Goal: Transaction & Acquisition: Download file/media

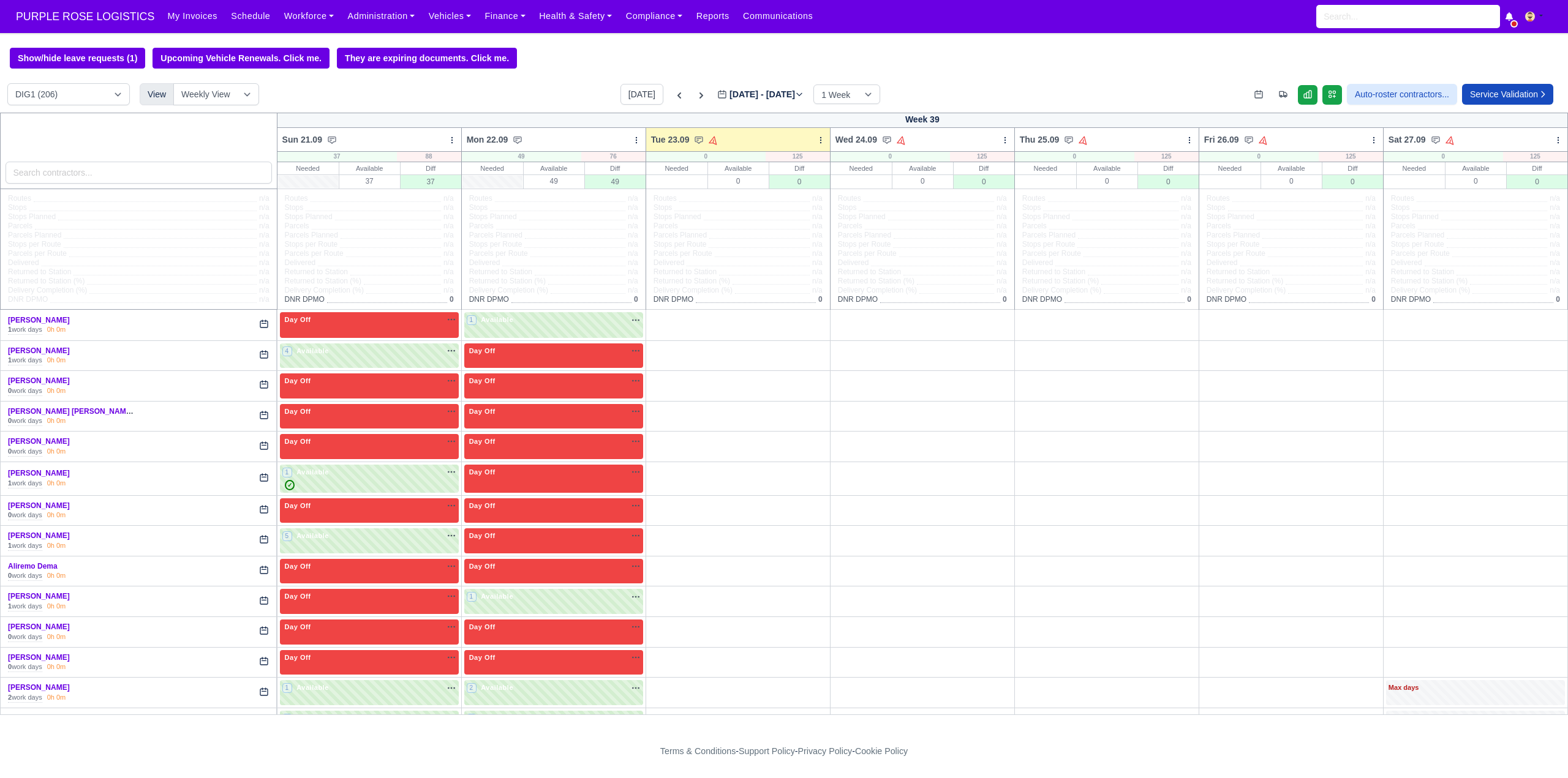
click at [608, 50] on div "Show/hide leave requests (1) Upcoming Vehicle Renewals. Click me. They are expi…" at bounding box center [784, 58] width 1568 height 21
click at [604, 49] on div "Show/hide leave requests (1) Upcoming Vehicle Renewals. Click me. They are expi…" at bounding box center [784, 58] width 1568 height 21
click at [604, 49] on div "Show/hide leave requests (1) Upcoming Vehicle Renewals. Click me. They are expi…" at bounding box center [784, 58] width 1568 height 21
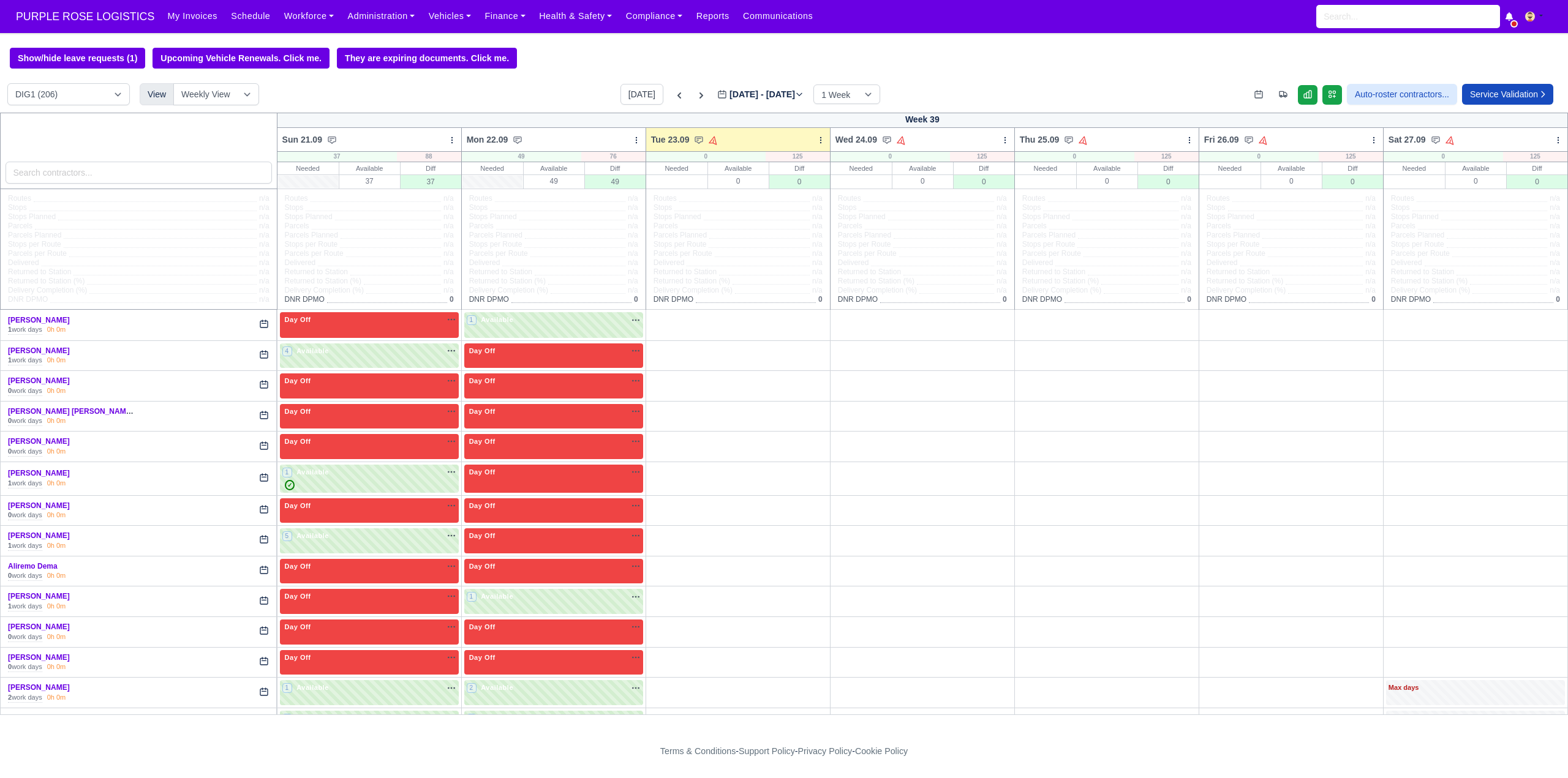
click at [604, 49] on div "Show/hide leave requests (1) Upcoming Vehicle Renewals. Click me. They are expi…" at bounding box center [784, 58] width 1568 height 21
click at [572, 54] on div "Show/hide leave requests (1) Upcoming Vehicle Renewals. Click me. They are expi…" at bounding box center [784, 58] width 1568 height 21
click at [596, 62] on div "Show/hide leave requests (1) Upcoming Vehicle Renewals. Click me. They are expi…" at bounding box center [784, 58] width 1568 height 21
click at [593, 49] on div "Show/hide leave requests (1) Upcoming Vehicle Renewals. Click me. They are expi…" at bounding box center [784, 58] width 1568 height 21
click at [593, 49] on div "Show/hide leave requests (1) Upcoming Vehicle Renewals. Click me. They are expi…" at bounding box center [784, 58] width 1568 height 21
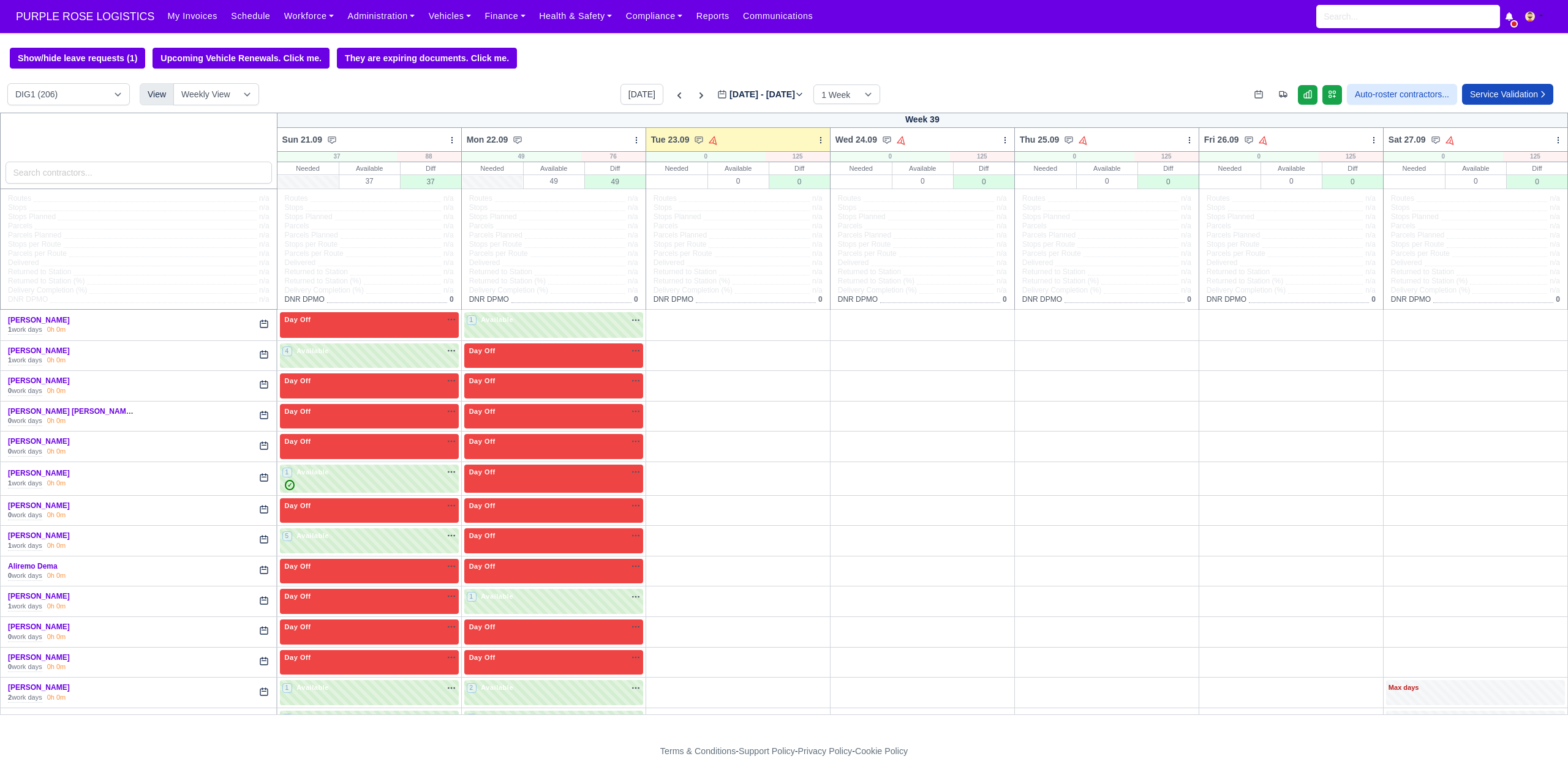
click at [593, 49] on div "Show/hide leave requests (1) Upcoming Vehicle Renewals. Click me. They are expi…" at bounding box center [784, 58] width 1568 height 21
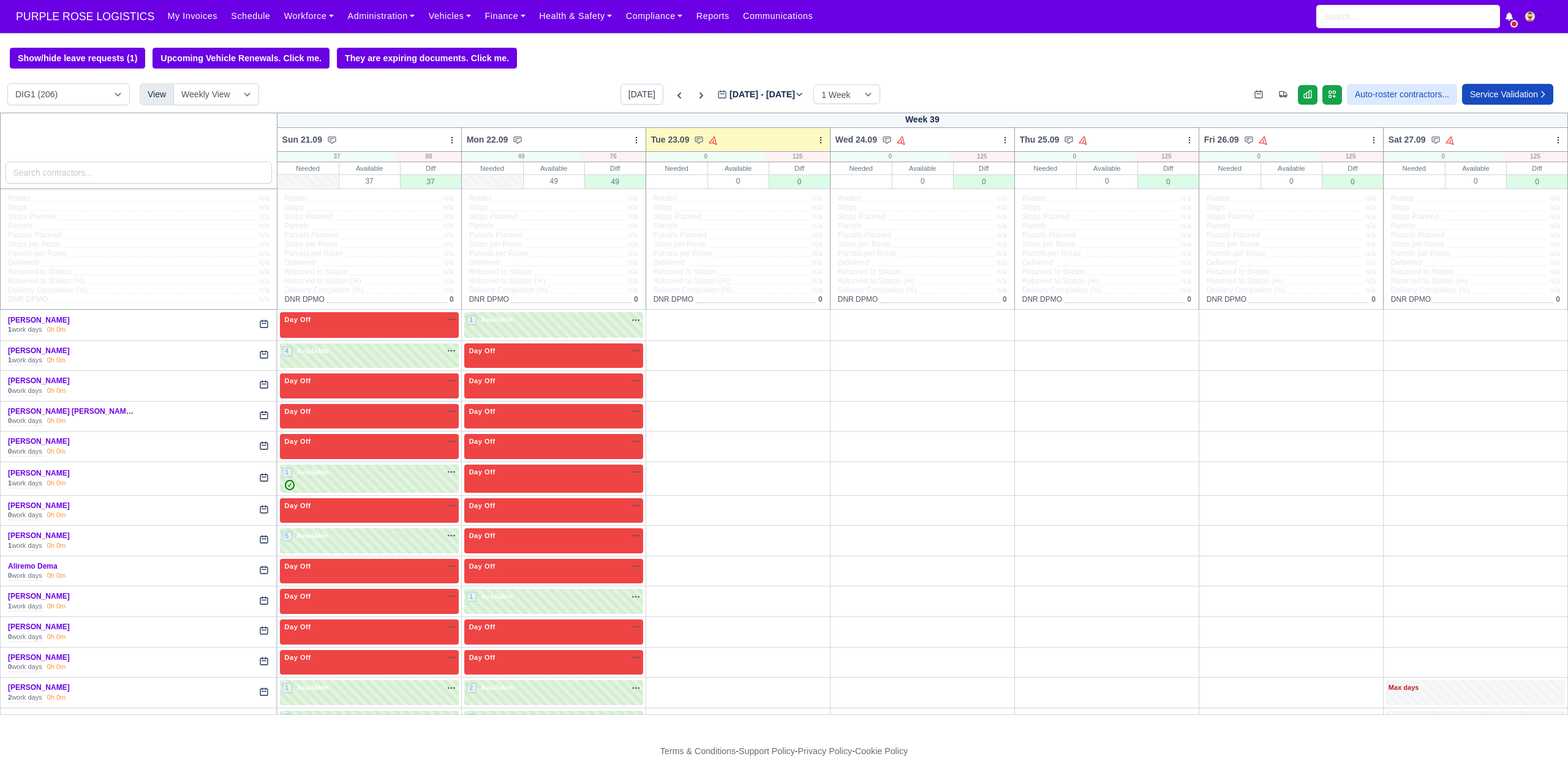
click at [571, 59] on div "Show/hide leave requests (1) Upcoming Vehicle Renewals. Click me. They are expi…" at bounding box center [784, 58] width 1568 height 21
click at [574, 59] on div "Show/hide leave requests (1) Upcoming Vehicle Renewals. Click me. They are expi…" at bounding box center [784, 58] width 1568 height 21
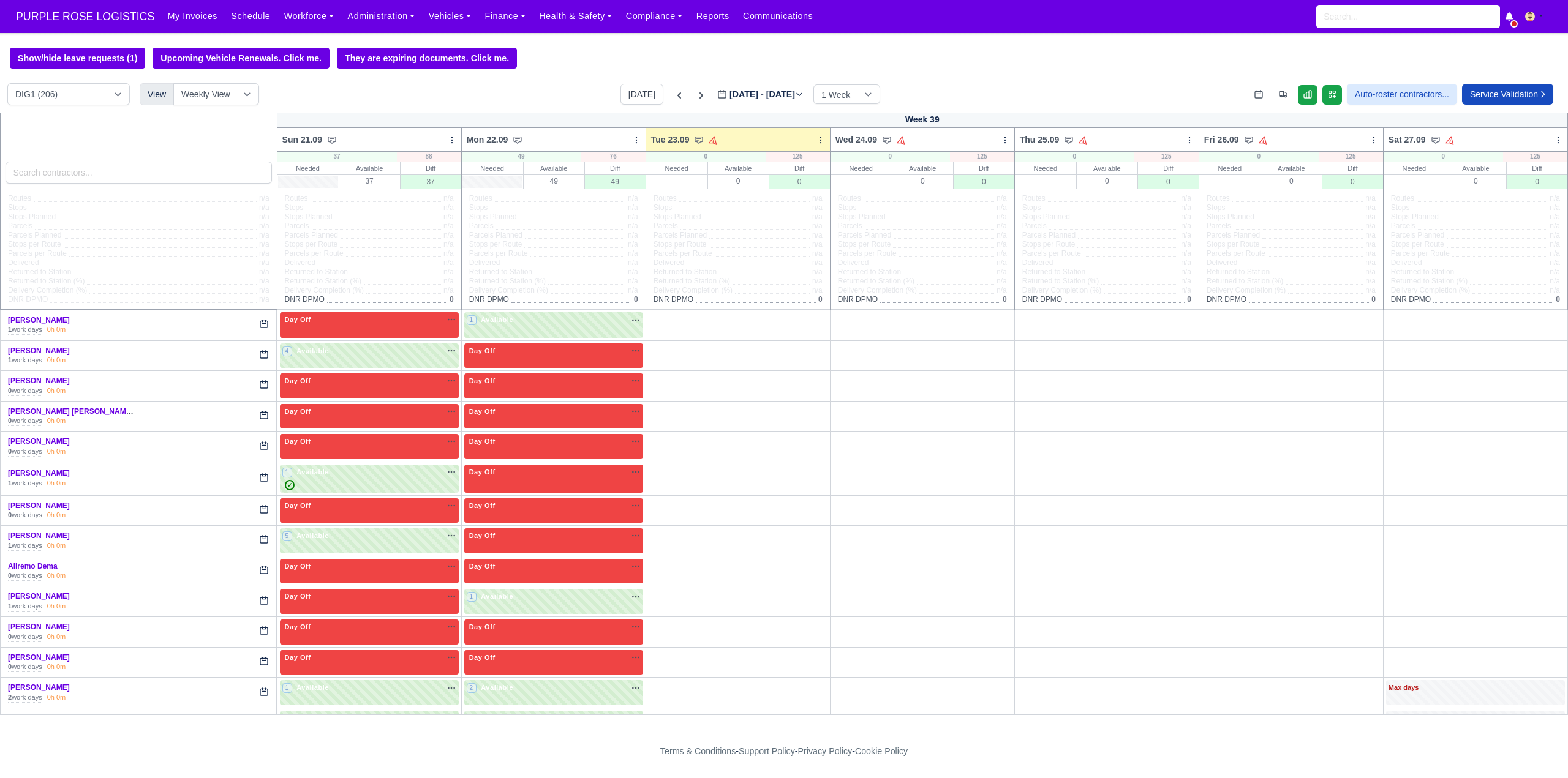
click at [574, 59] on div "Show/hide leave requests (1) Upcoming Vehicle Renewals. Click me. They are expi…" at bounding box center [784, 58] width 1568 height 21
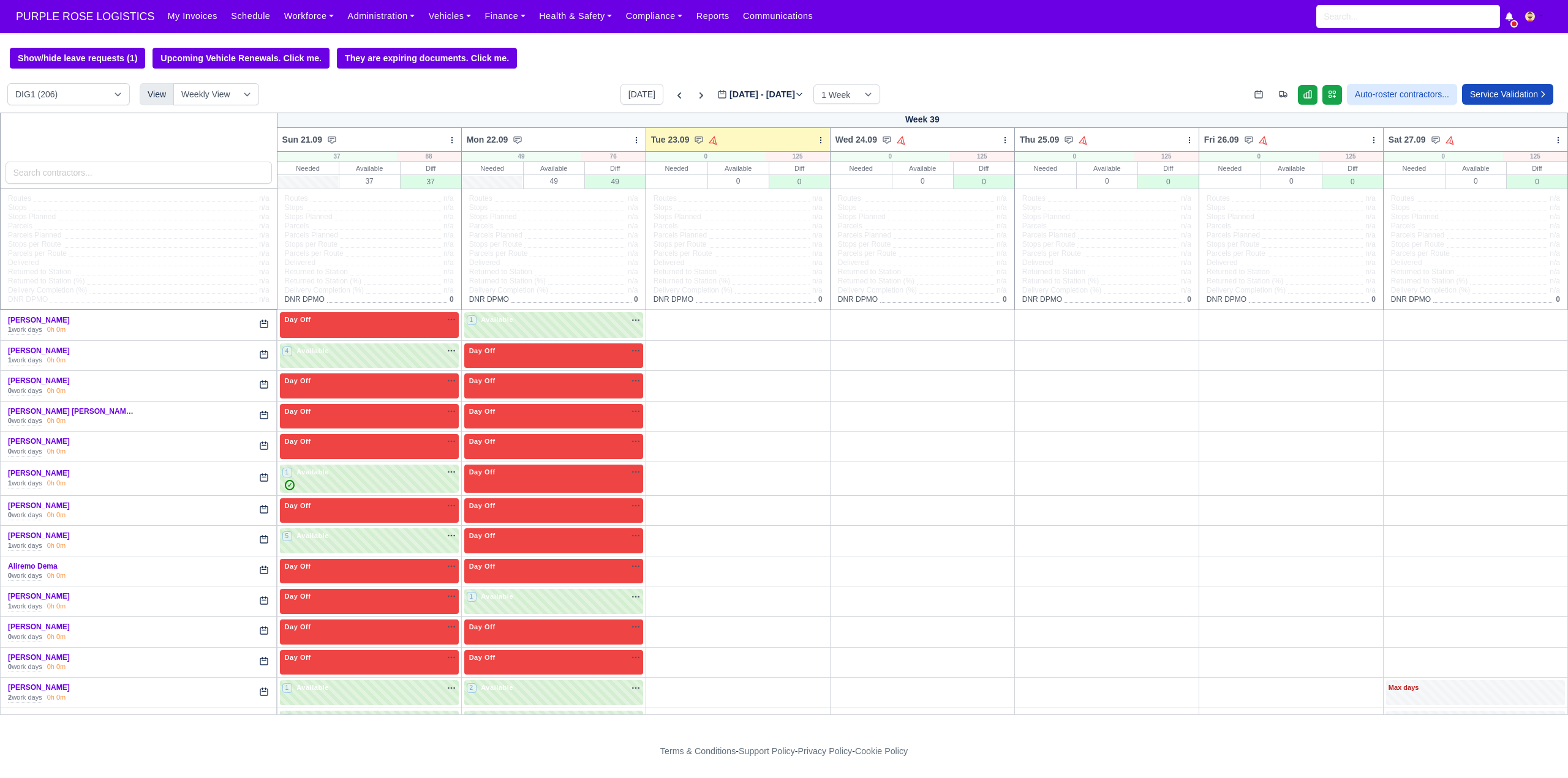
click at [574, 59] on div "Show/hide leave requests (1) Upcoming Vehicle Renewals. Click me. They are expi…" at bounding box center [784, 58] width 1568 height 21
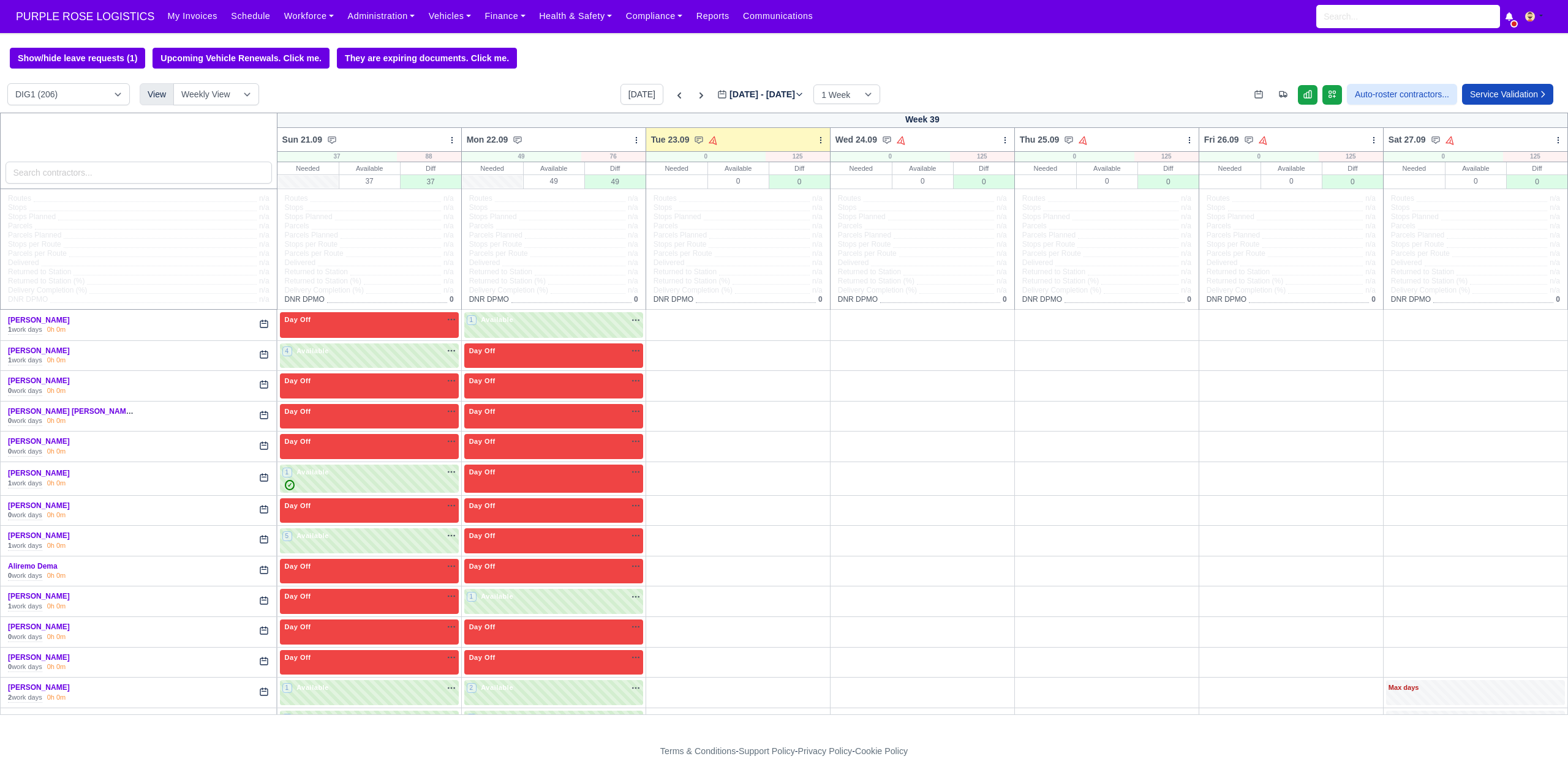
click at [574, 59] on div "Show/hide leave requests (1) Upcoming Vehicle Renewals. Click me. They are expi…" at bounding box center [784, 58] width 1568 height 21
click at [597, 51] on div "Show/hide leave requests (1) Upcoming Vehicle Renewals. Click me. They are expi…" at bounding box center [784, 58] width 1568 height 21
click at [552, 54] on div "Show/hide leave requests (1) Upcoming Vehicle Renewals. Click me. They are expi…" at bounding box center [784, 58] width 1568 height 21
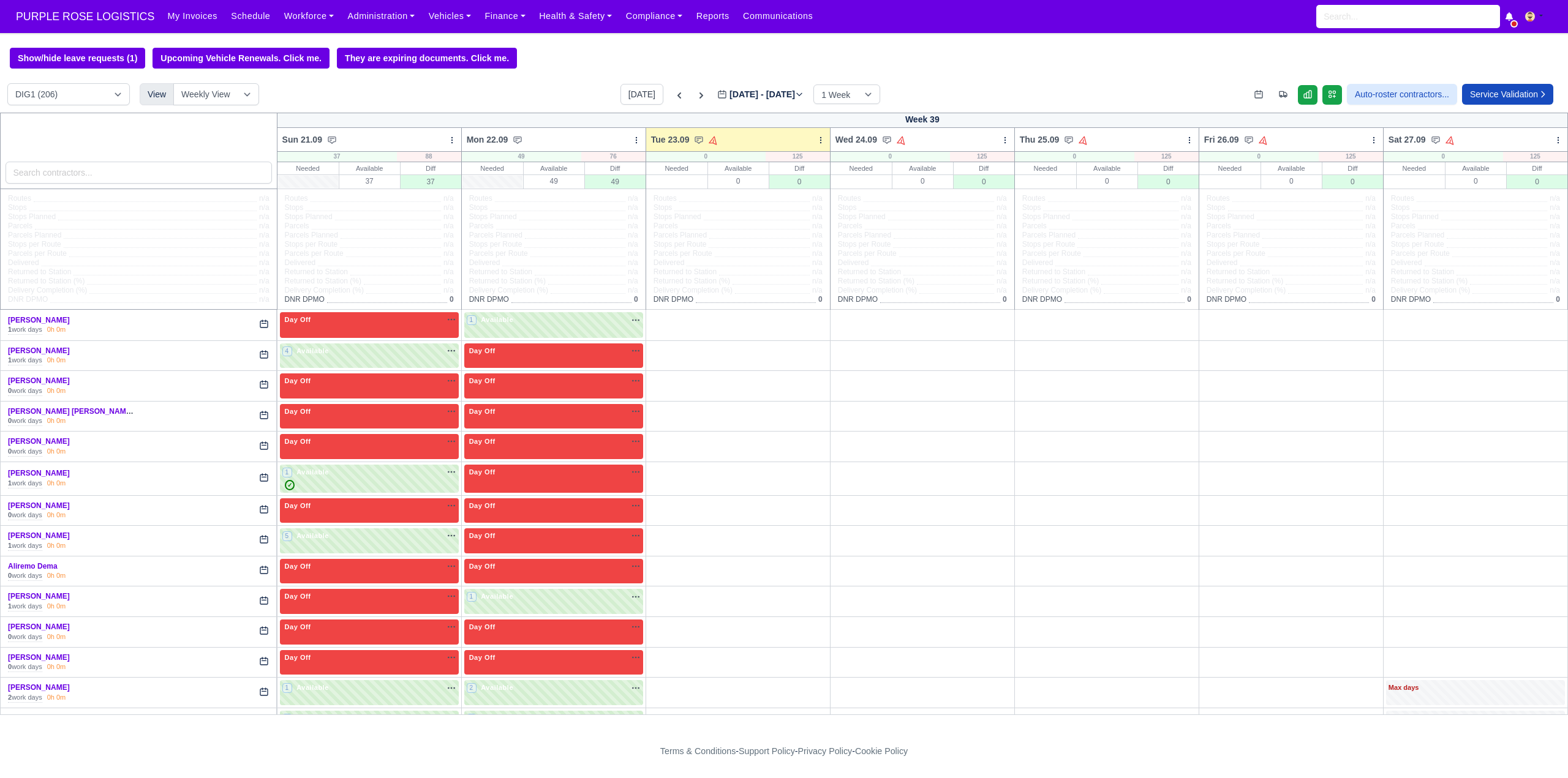
click at [552, 56] on div "Show/hide leave requests (1) Upcoming Vehicle Renewals. Click me. They are expi…" at bounding box center [784, 58] width 1568 height 21
click at [552, 54] on div "Show/hide leave requests (1) Upcoming Vehicle Renewals. Click me. They are expi…" at bounding box center [784, 58] width 1568 height 21
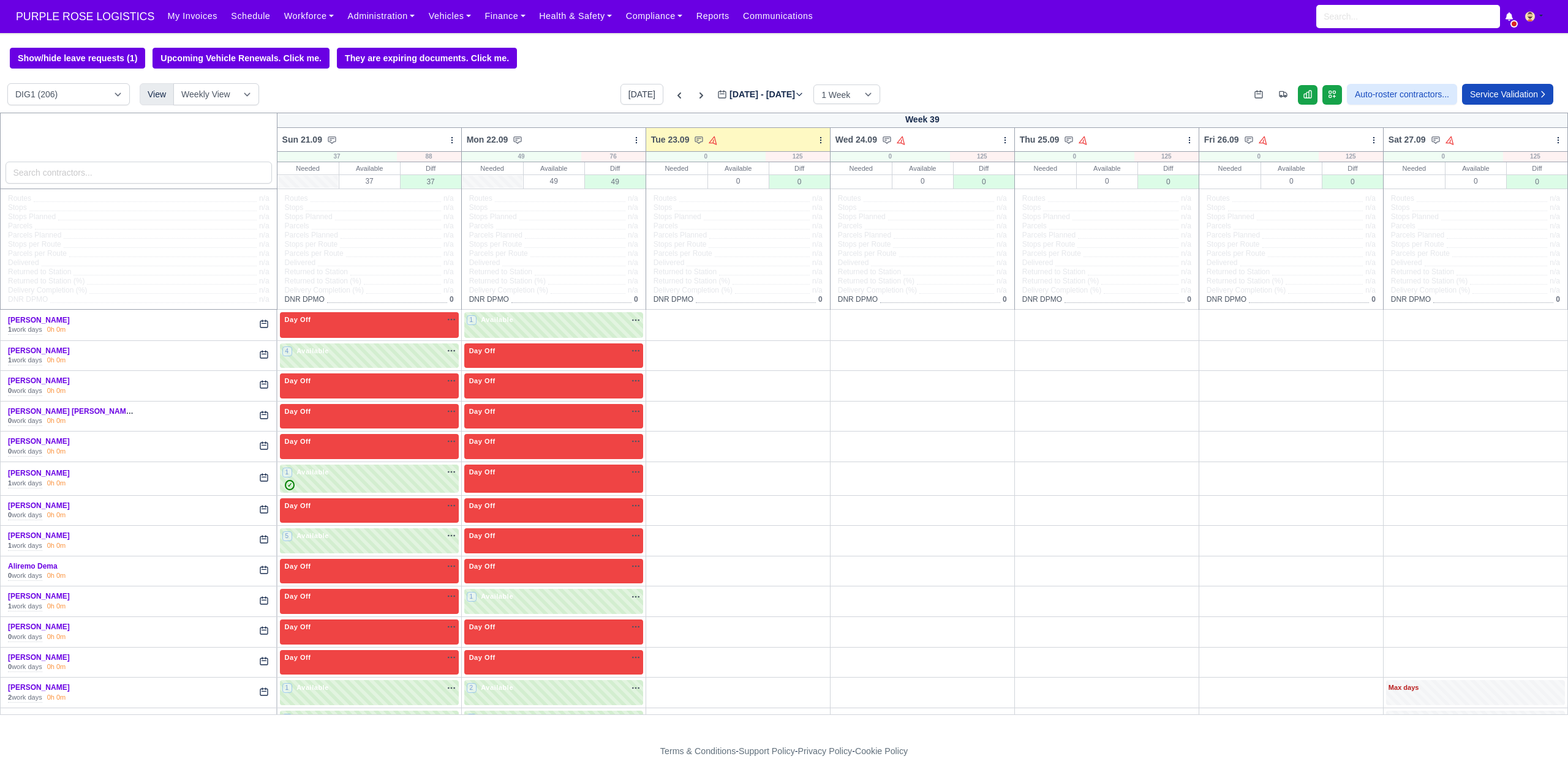
click at [552, 54] on div "Show/hide leave requests (1) Upcoming Vehicle Renewals. Click me. They are expi…" at bounding box center [784, 58] width 1568 height 21
click at [539, 63] on div "Show/hide leave requests (1) Upcoming Vehicle Renewals. Click me. They are expi…" at bounding box center [784, 58] width 1568 height 21
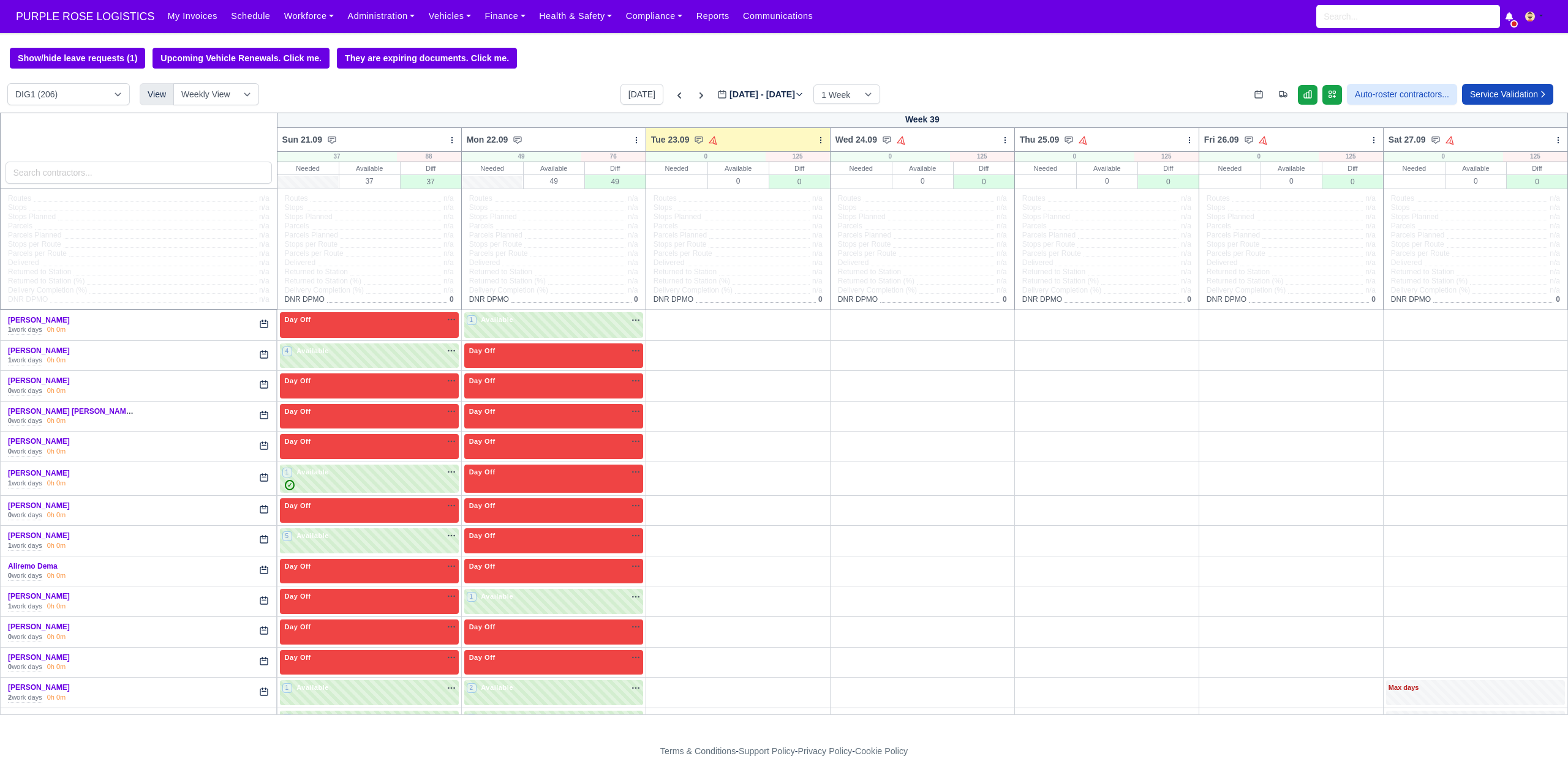
click at [539, 63] on div "Show/hide leave requests (1) Upcoming Vehicle Renewals. Click me. They are expi…" at bounding box center [784, 58] width 1568 height 21
click at [539, 60] on div "Show/hide leave requests (1) Upcoming Vehicle Renewals. Click me. They are expi…" at bounding box center [784, 58] width 1568 height 21
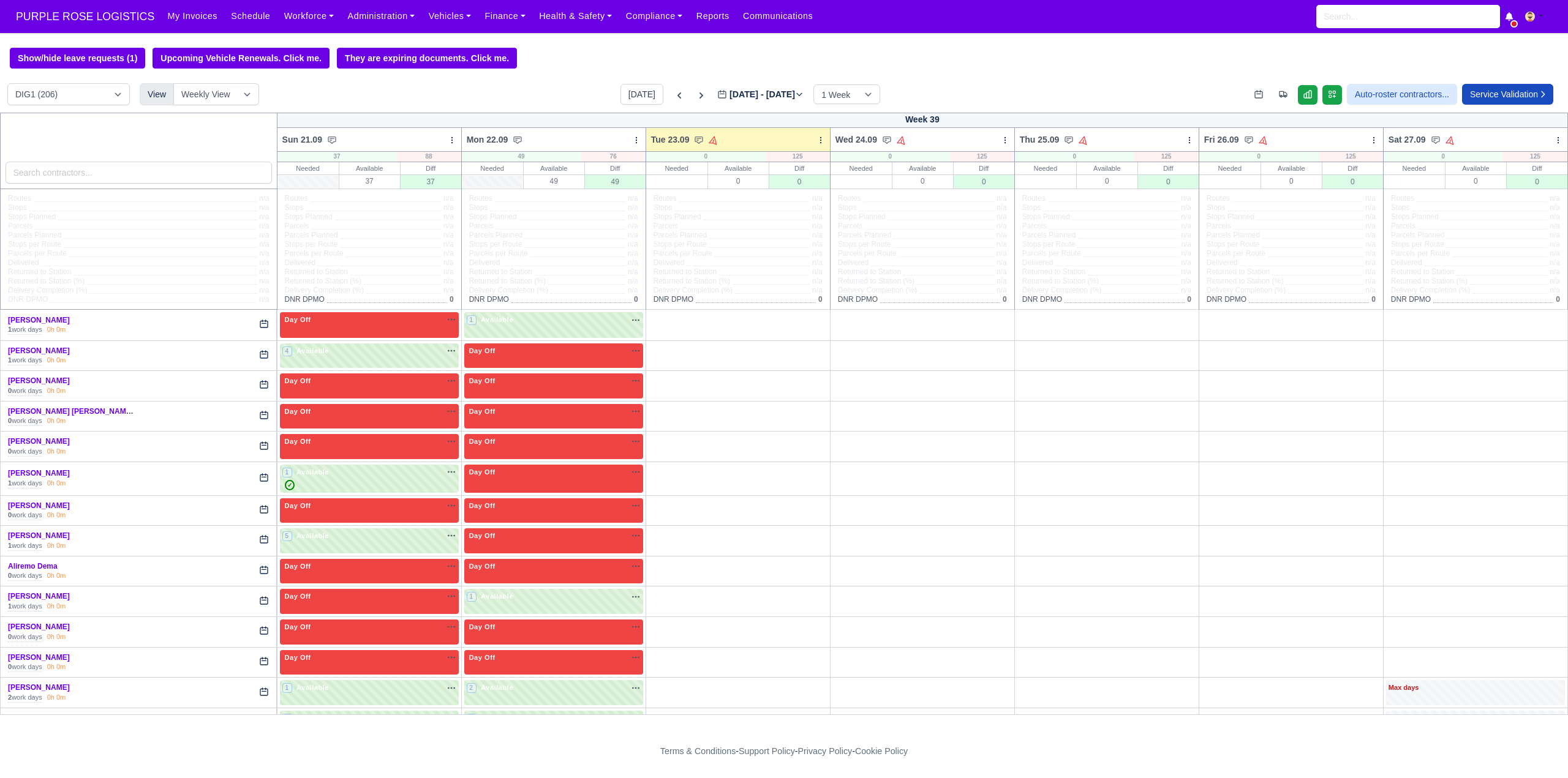
click at [539, 60] on div "Show/hide leave requests (1) Upcoming Vehicle Renewals. Click me. They are expi…" at bounding box center [784, 58] width 1568 height 21
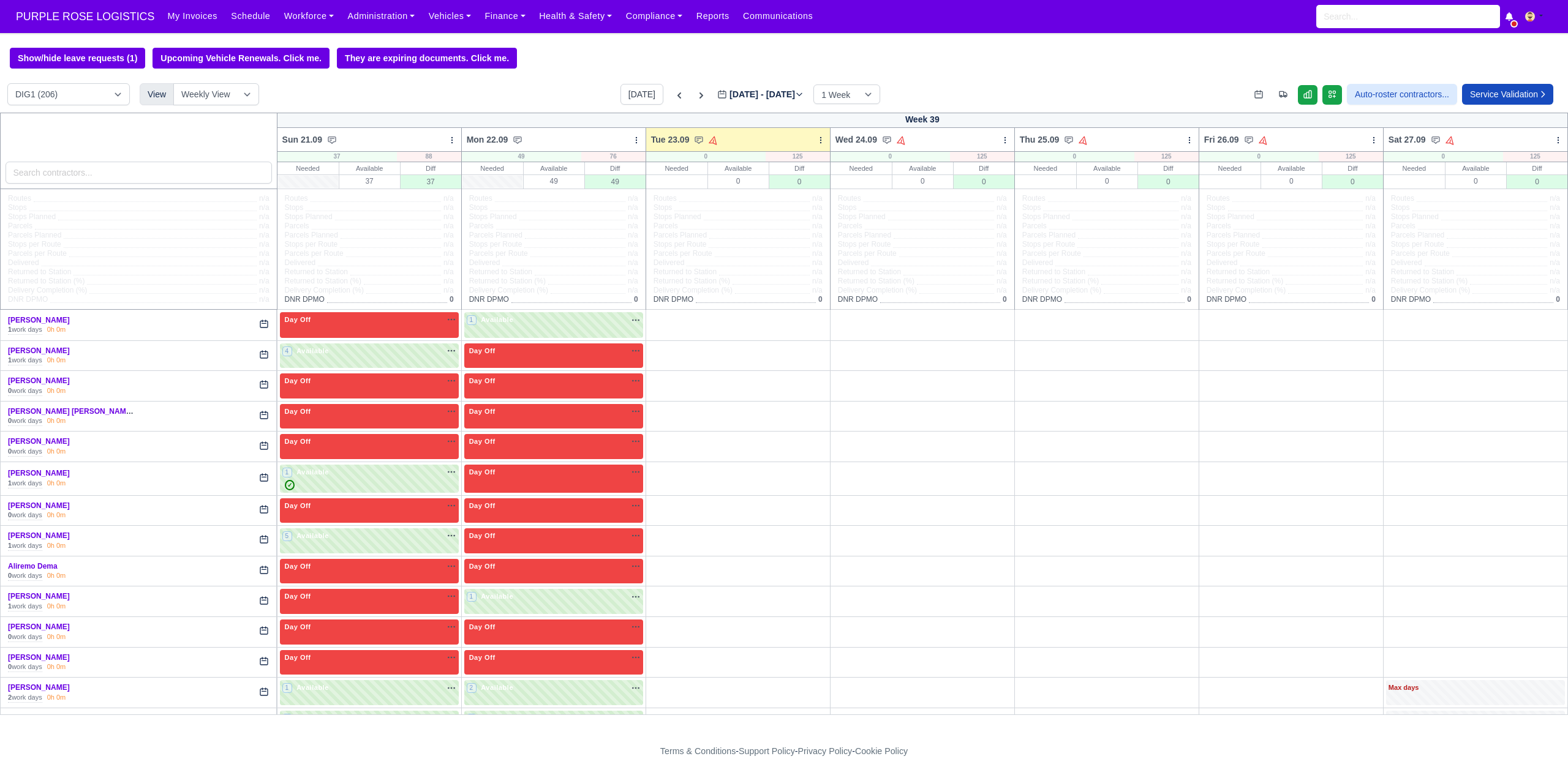
click at [539, 60] on div "Show/hide leave requests (1) Upcoming Vehicle Renewals. Click me. They are expi…" at bounding box center [784, 58] width 1568 height 21
click at [543, 61] on div "Show/hide leave requests (1) Upcoming Vehicle Renewals. Click me. They are expi…" at bounding box center [784, 58] width 1568 height 21
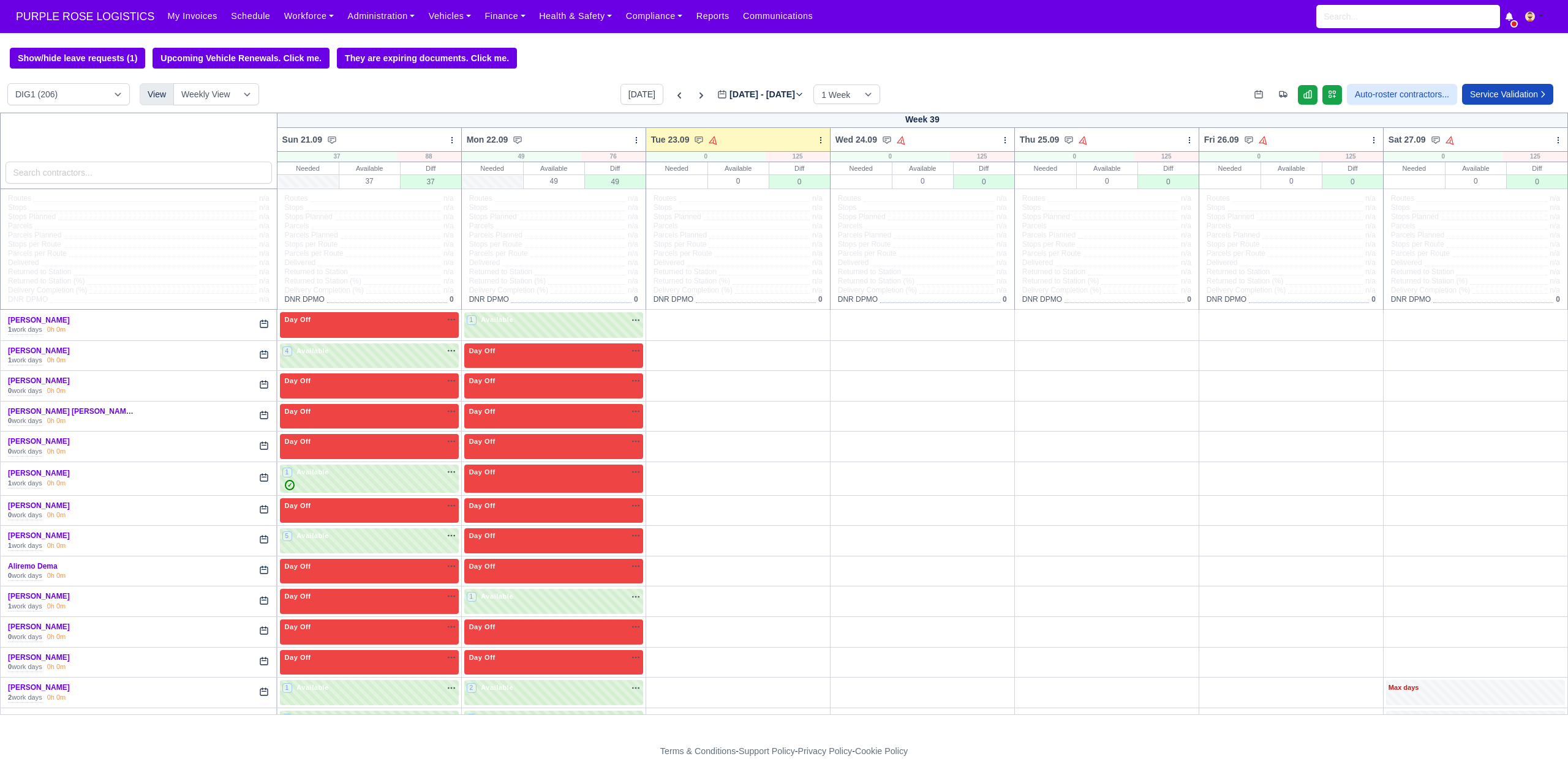
click at [543, 61] on div "Show/hide leave requests (1) Upcoming Vehicle Renewals. Click me. They are expi…" at bounding box center [784, 58] width 1568 height 21
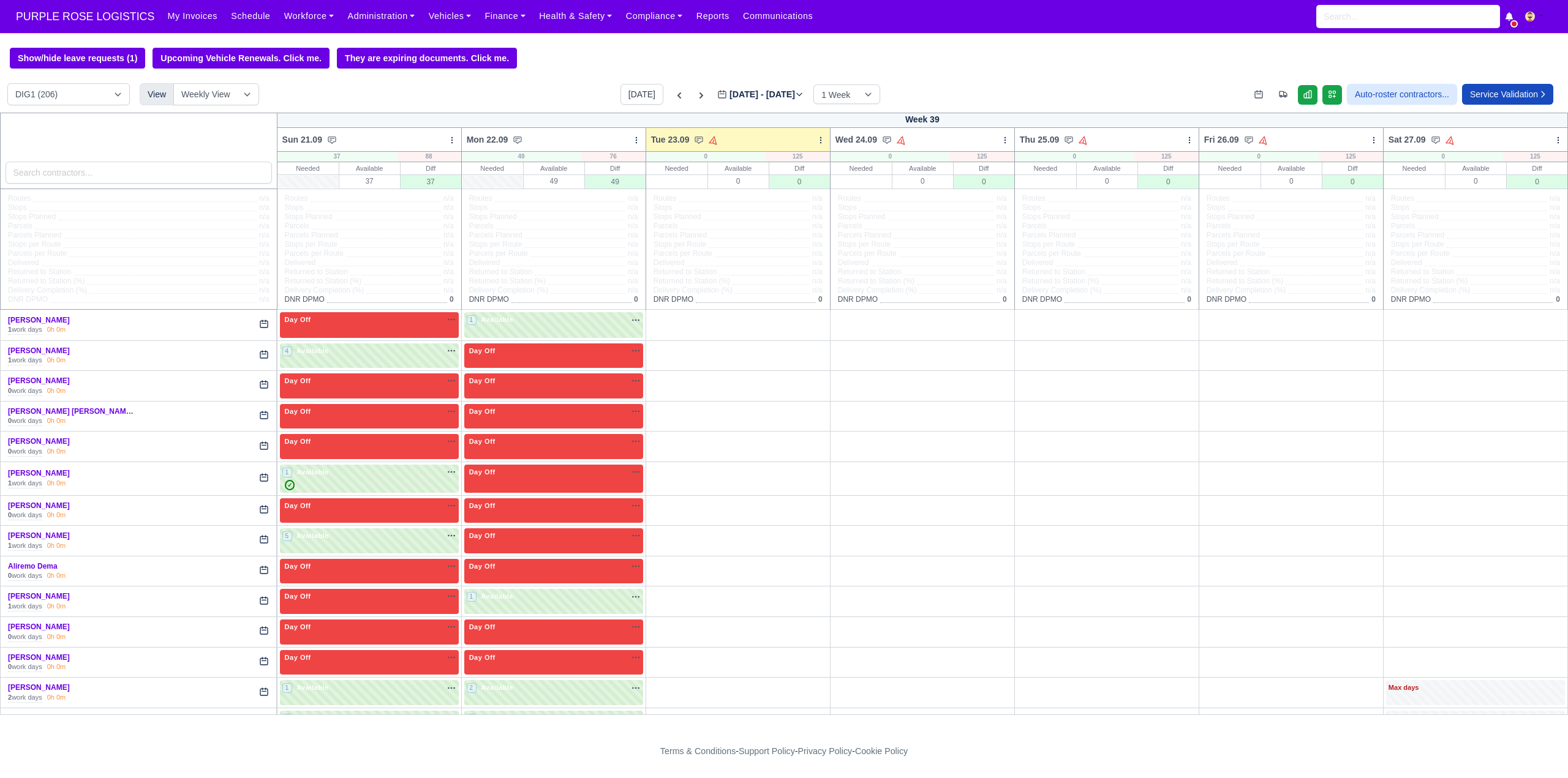
click at [543, 61] on div "Show/hide leave requests (1) Upcoming Vehicle Renewals. Click me. They are expi…" at bounding box center [784, 58] width 1568 height 21
click at [606, 56] on div "Show/hide leave requests (1) Upcoming Vehicle Renewals. Click me. They are expi…" at bounding box center [784, 58] width 1568 height 21
click at [610, 52] on div "Show/hide leave requests (1) Upcoming Vehicle Renewals. Click me. They are expi…" at bounding box center [784, 58] width 1568 height 21
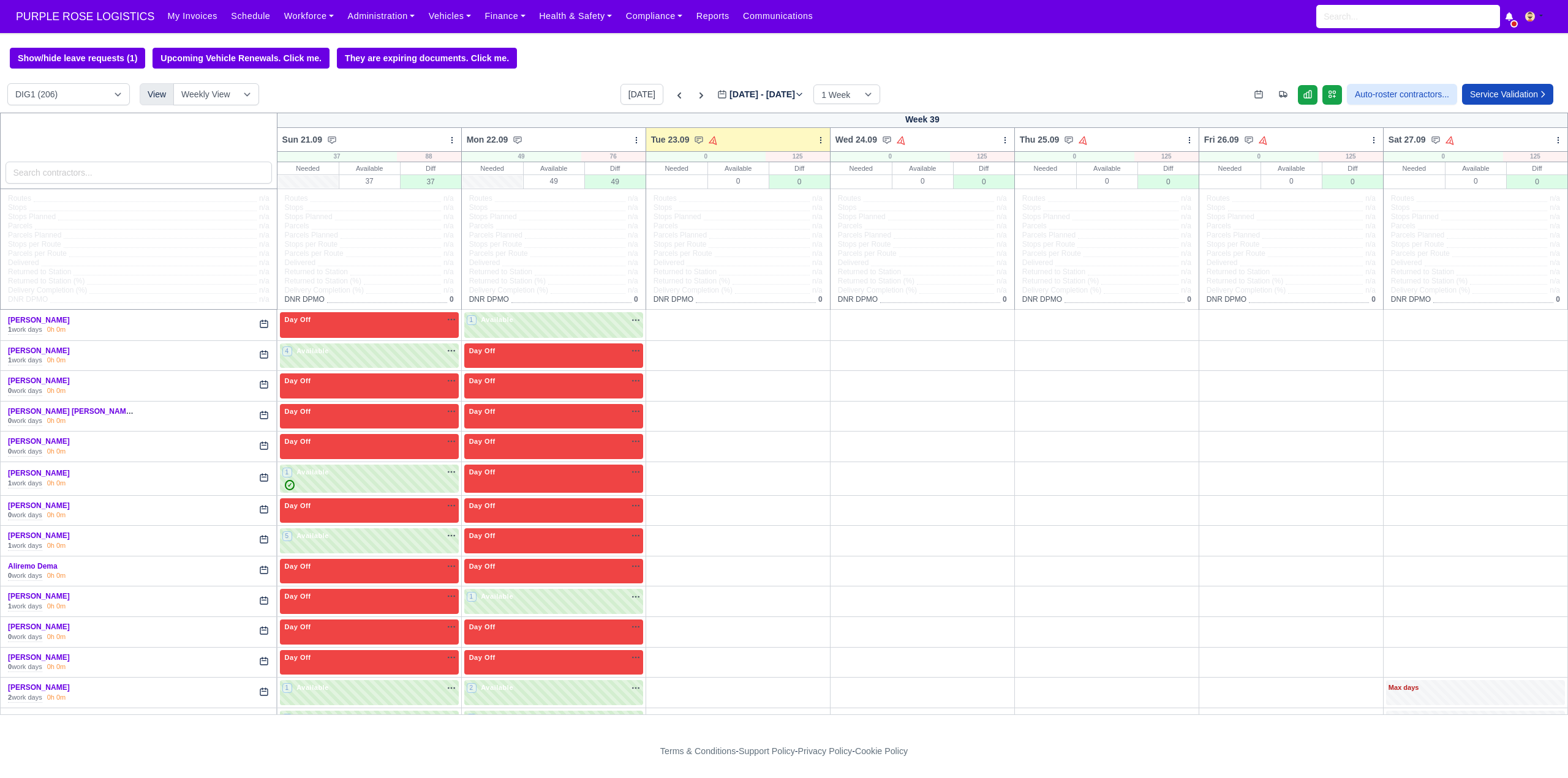
click at [572, 40] on body "PURPLE ROSE LOGISTICS My Invoices Schedule Workforce Manpower Expiring Document…" at bounding box center [784, 389] width 1568 height 778
click at [538, 52] on div "Show/hide leave requests (1) Upcoming Vehicle Renewals. Click me. They are expi…" at bounding box center [784, 58] width 1568 height 21
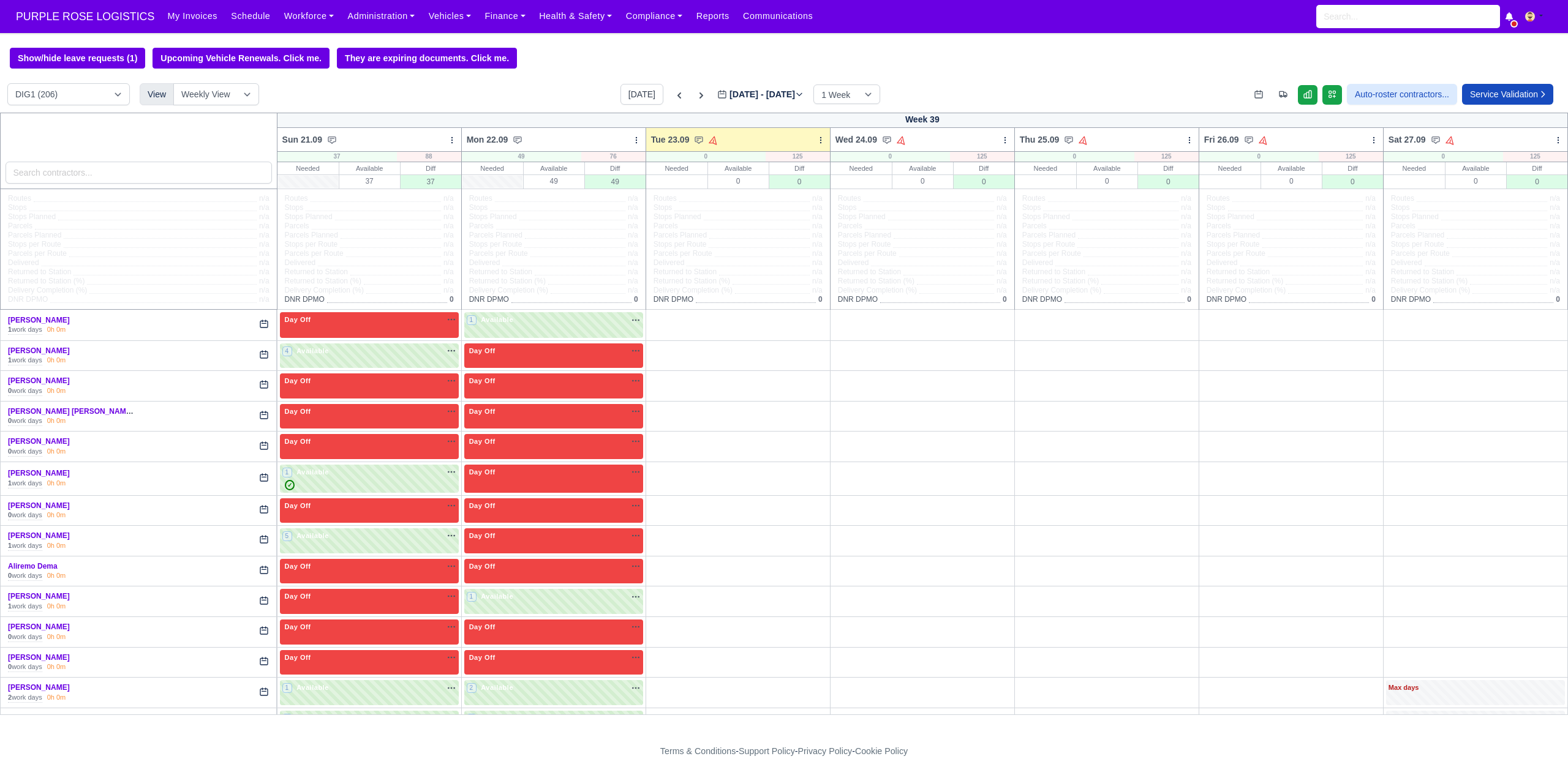
click at [537, 52] on div "Show/hide leave requests (1) Upcoming Vehicle Renewals. Click me. They are expi…" at bounding box center [784, 58] width 1568 height 21
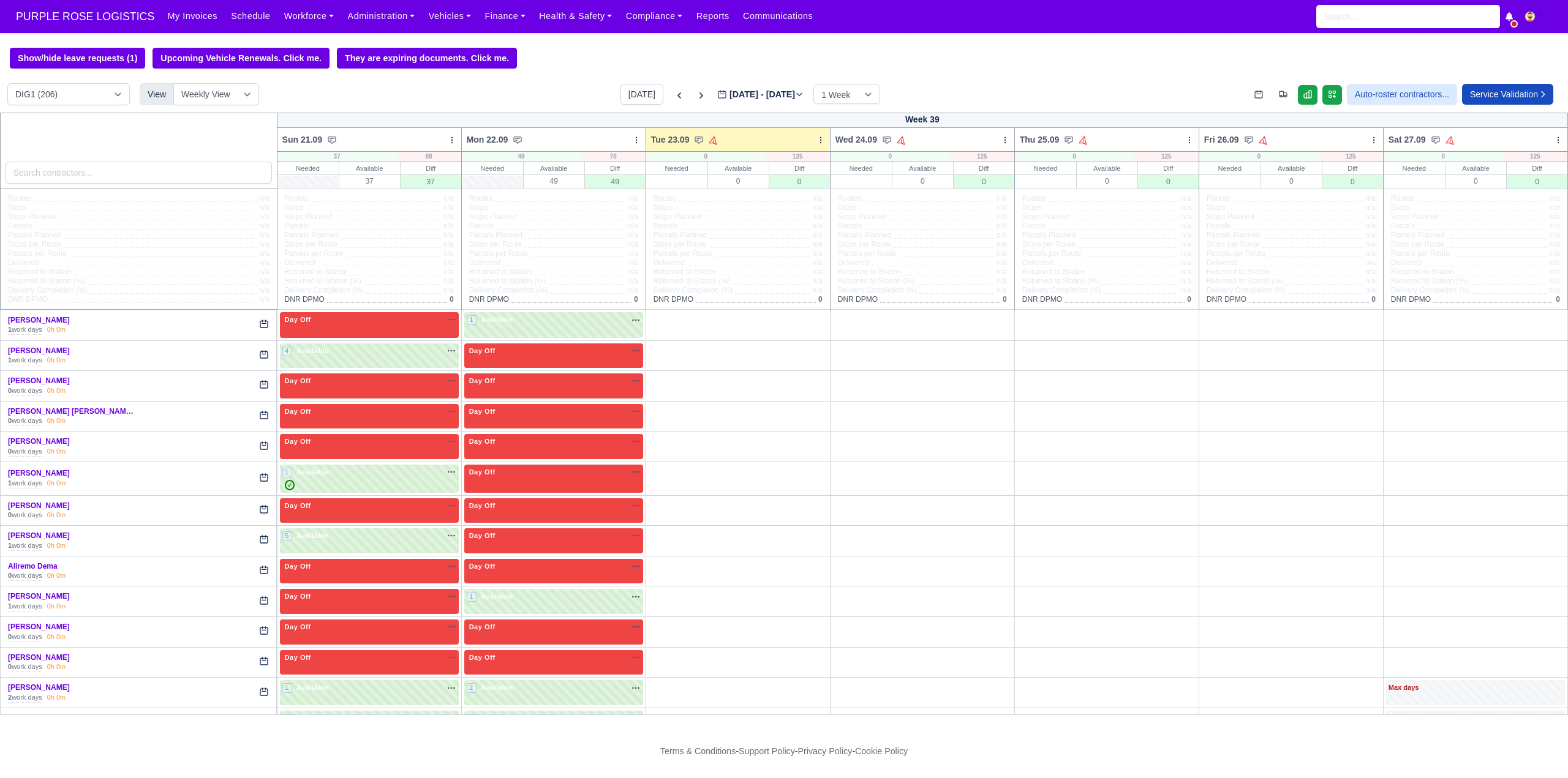
click at [537, 52] on div "Show/hide leave requests (1) Upcoming Vehicle Renewals. Click me. They are expi…" at bounding box center [784, 58] width 1568 height 21
click at [537, 54] on div "Show/hide leave requests (1) Upcoming Vehicle Renewals. Click me. They are expi…" at bounding box center [784, 58] width 1568 height 21
click at [538, 53] on div "Show/hide leave requests (1) Upcoming Vehicle Renewals. Click me. They are expi…" at bounding box center [784, 58] width 1568 height 21
click at [526, 46] on body "PURPLE ROSE LOGISTICS My Invoices Schedule Workforce Manpower Expiring Document…" at bounding box center [784, 389] width 1568 height 778
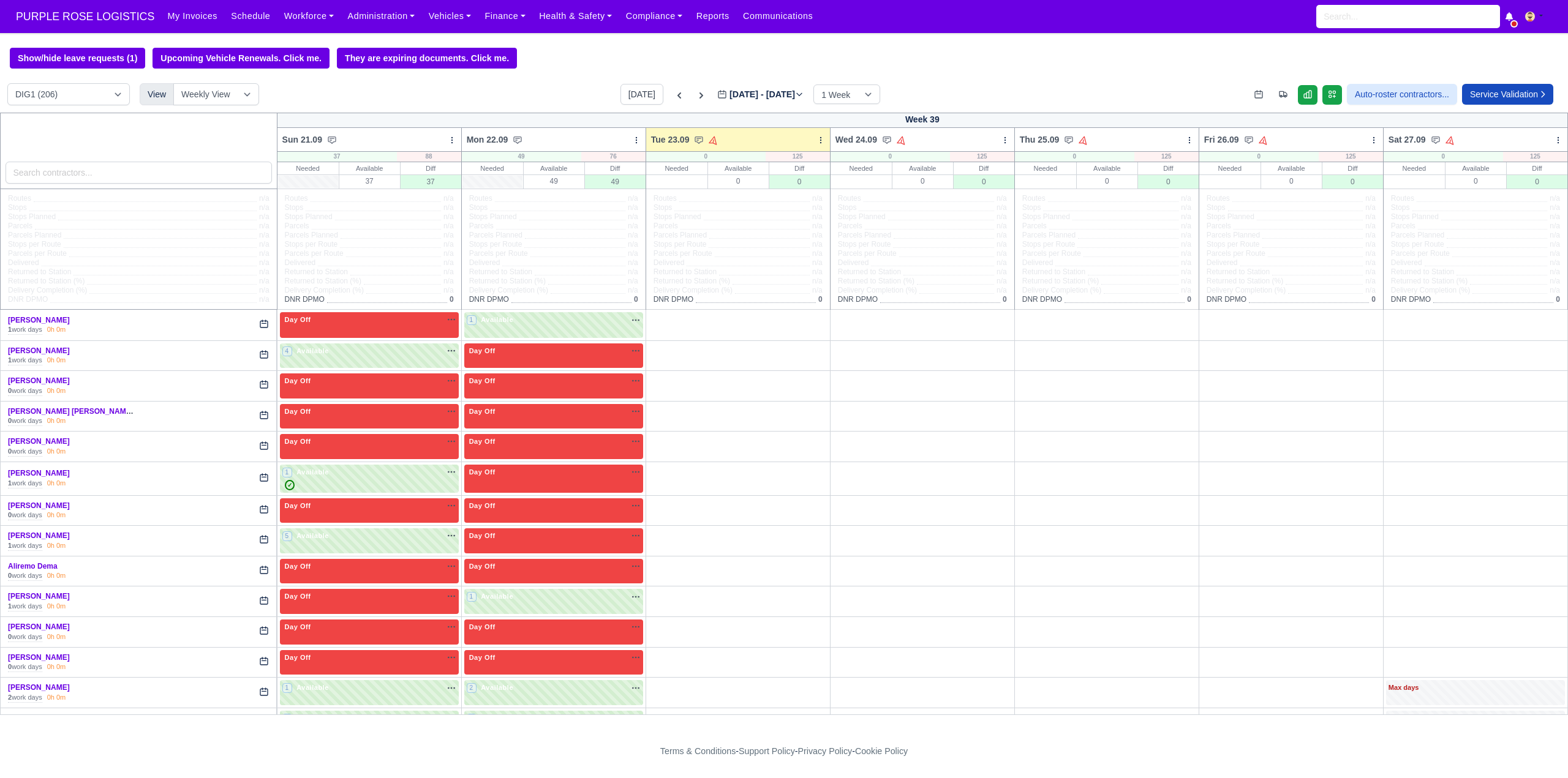
click at [542, 48] on div "Show/hide leave requests (1) Upcoming Vehicle Renewals. Click me. They are expi…" at bounding box center [784, 58] width 1568 height 21
click at [545, 49] on div "Show/hide leave requests (1) Upcoming Vehicle Renewals. Click me. They are expi…" at bounding box center [784, 58] width 1568 height 21
click at [566, 65] on div "Show/hide leave requests (1) Upcoming Vehicle Renewals. Click me. They are expi…" at bounding box center [784, 58] width 1568 height 21
click at [561, 64] on div "Show/hide leave requests (1) Upcoming Vehicle Renewals. Click me. They are expi…" at bounding box center [784, 58] width 1568 height 21
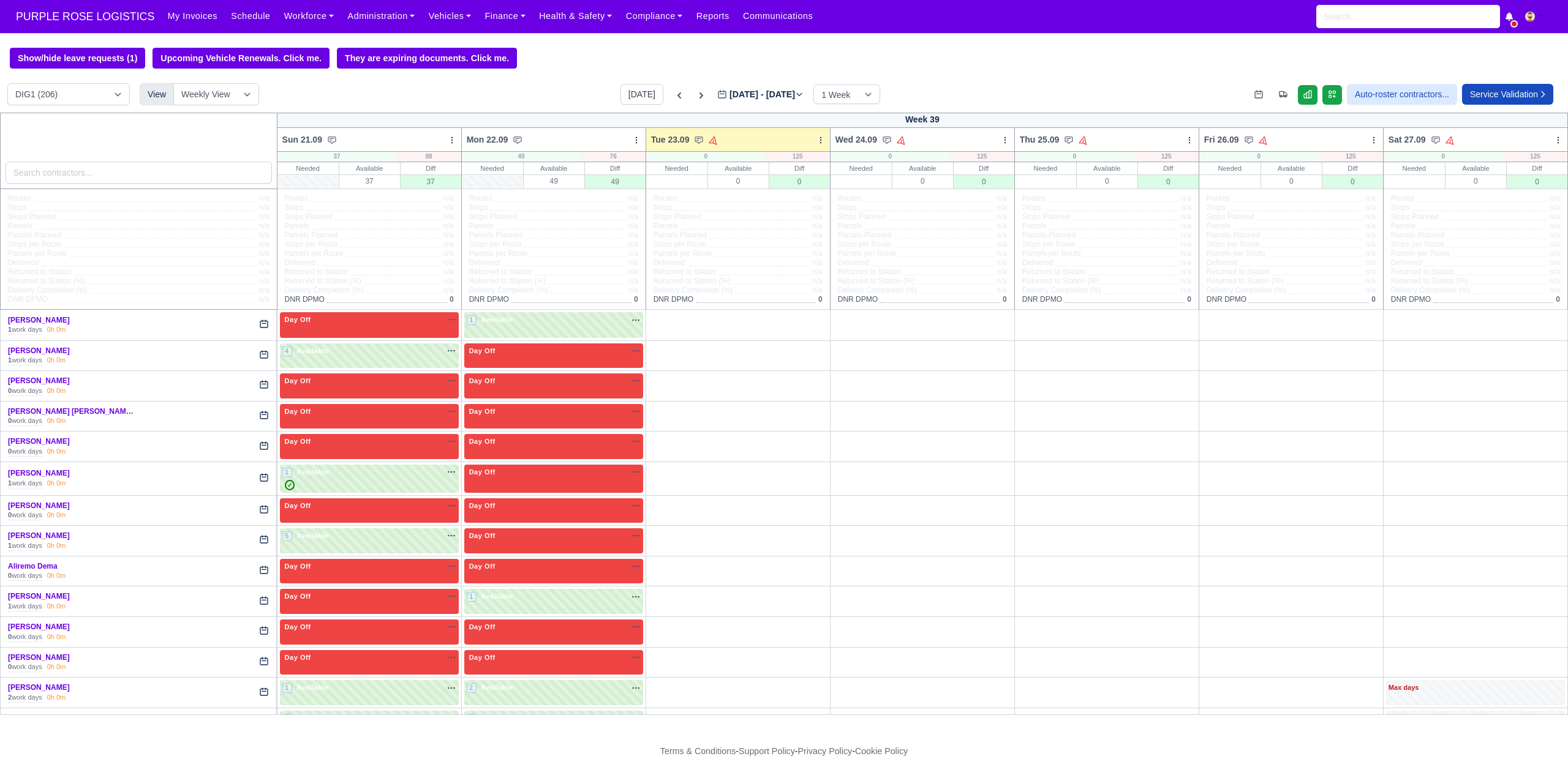
click at [560, 59] on div "Show/hide leave requests (1) Upcoming Vehicle Renewals. Click me. They are expi…" at bounding box center [784, 58] width 1568 height 21
click at [623, 54] on div "Show/hide leave requests (1) Upcoming Vehicle Renewals. Click me. They are expi…" at bounding box center [784, 58] width 1568 height 21
click at [586, 60] on div "Show/hide leave requests (1) Upcoming Vehicle Renewals. Click me. They are expi…" at bounding box center [784, 58] width 1568 height 21
click at [581, 52] on div "Show/hide leave requests (1) Upcoming Vehicle Renewals. Click me. They are expi…" at bounding box center [784, 58] width 1568 height 21
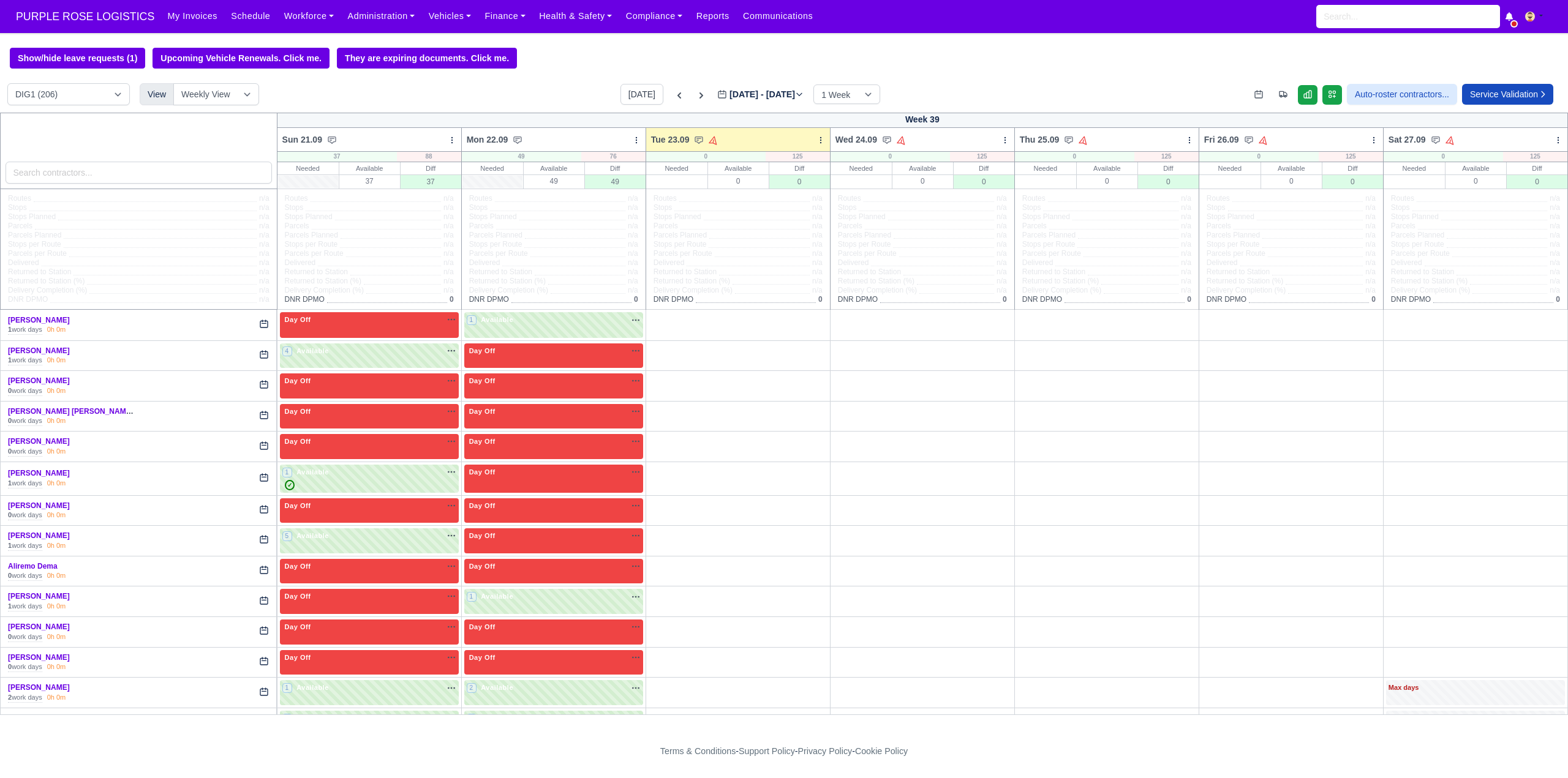
click at [581, 52] on div "Show/hide leave requests (1) Upcoming Vehicle Renewals. Click me. They are expi…" at bounding box center [784, 58] width 1568 height 21
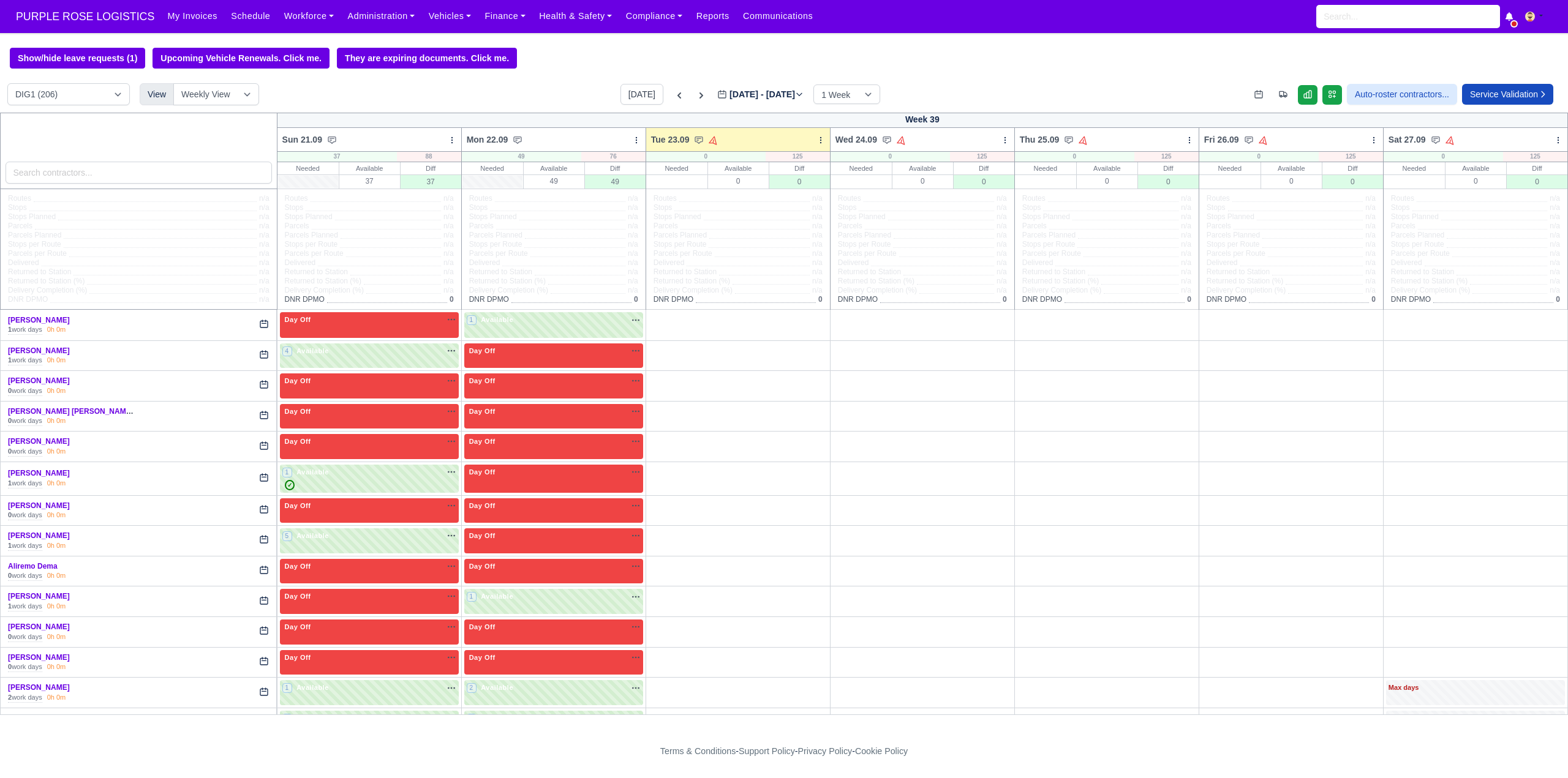
click at [581, 52] on div "Show/hide leave requests (1) Upcoming Vehicle Renewals. Click me. They are expi…" at bounding box center [784, 58] width 1568 height 21
click at [578, 50] on div "Show/hide leave requests (1) Upcoming Vehicle Renewals. Click me. They are expi…" at bounding box center [784, 58] width 1568 height 21
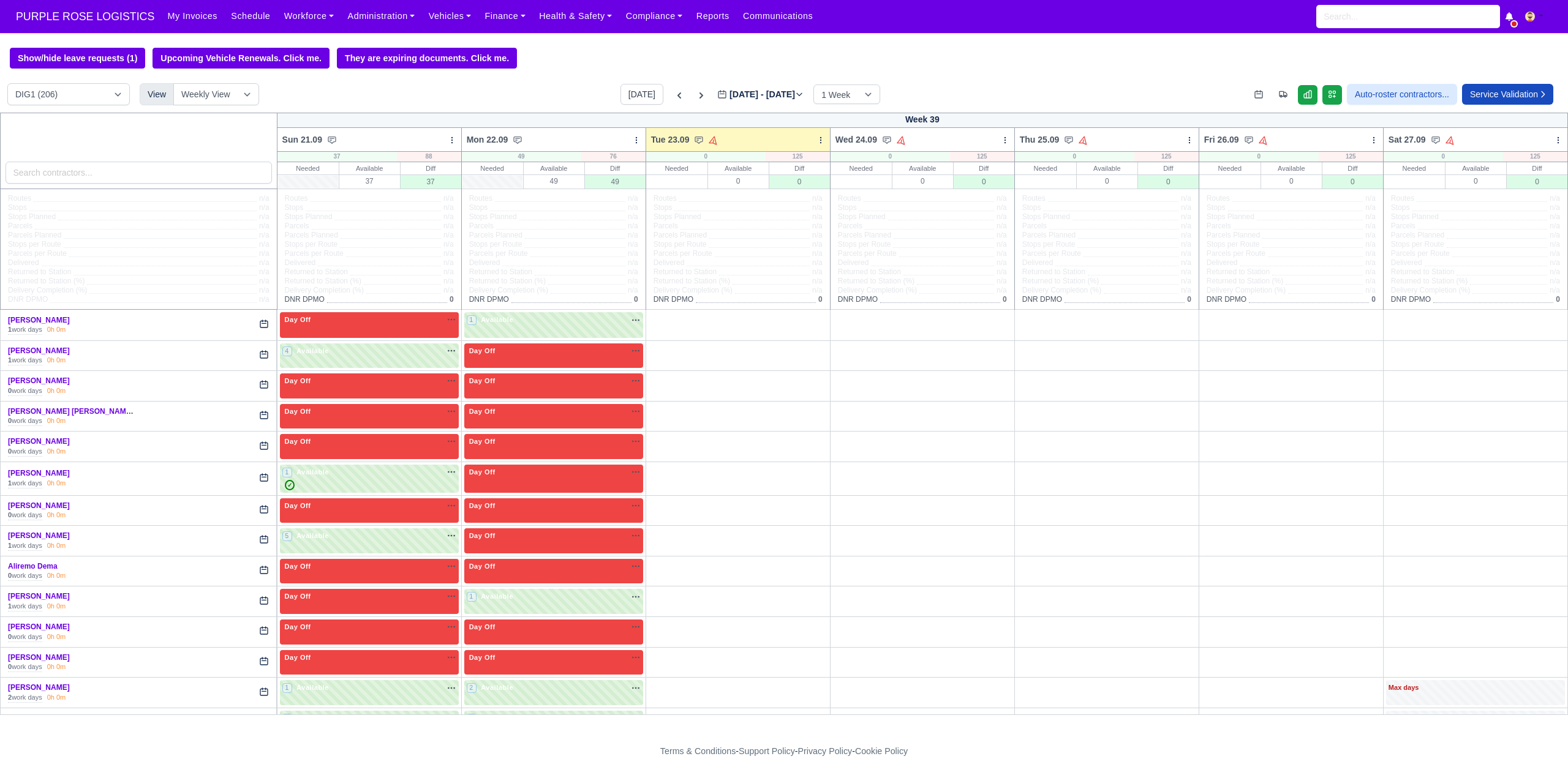
click at [577, 50] on div "Show/hide leave requests (1) Upcoming Vehicle Renewals. Click me. They are expi…" at bounding box center [784, 58] width 1568 height 21
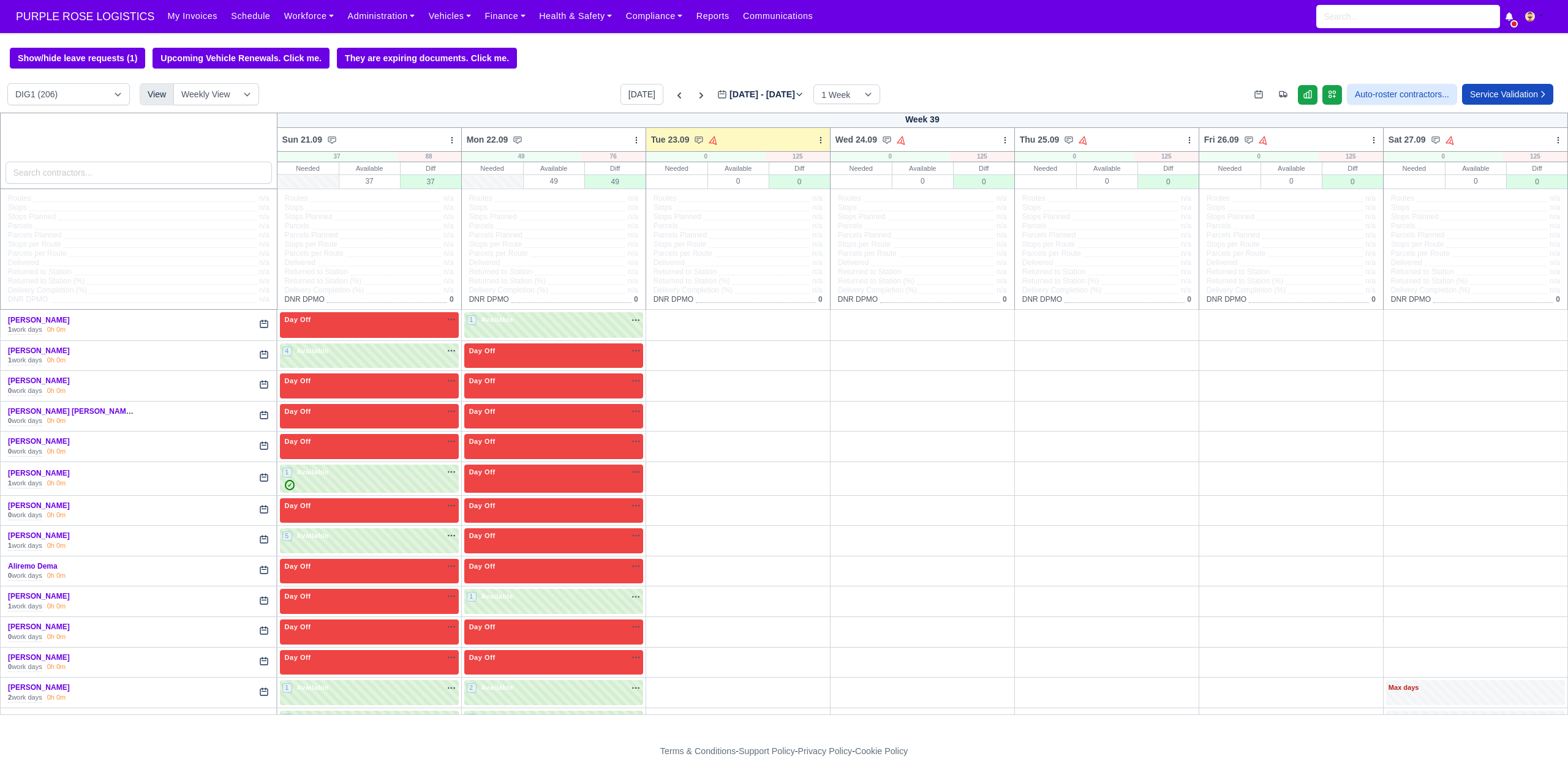
click at [577, 50] on div "Show/hide leave requests (1) Upcoming Vehicle Renewals. Click me. They are expi…" at bounding box center [784, 58] width 1568 height 21
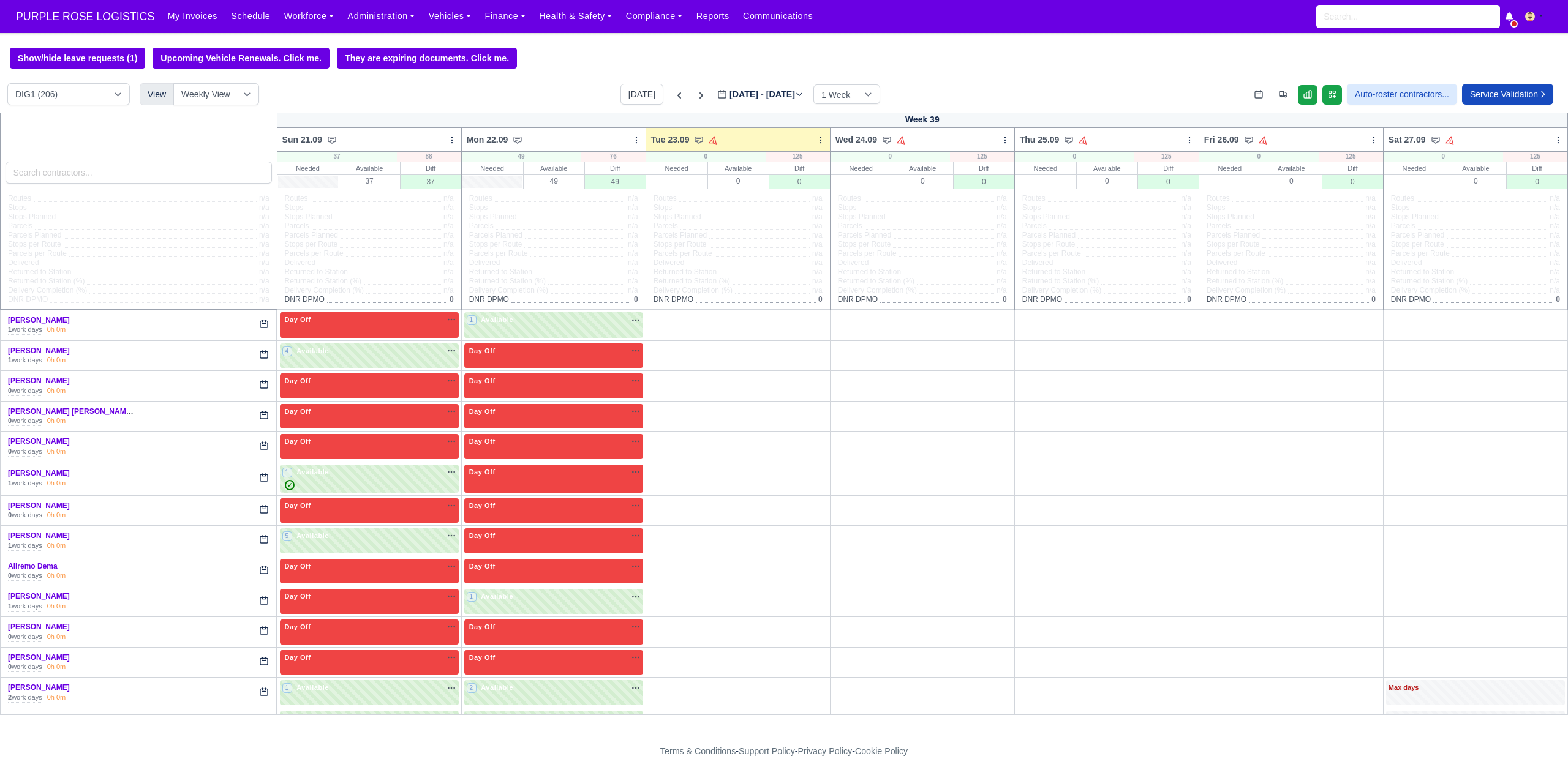
click at [575, 52] on div "Show/hide leave requests (1) Upcoming Vehicle Renewals. Click me. They are expi…" at bounding box center [784, 58] width 1568 height 21
click at [574, 52] on div "Show/hide leave requests (1) Upcoming Vehicle Renewals. Click me. They are expi…" at bounding box center [784, 58] width 1568 height 21
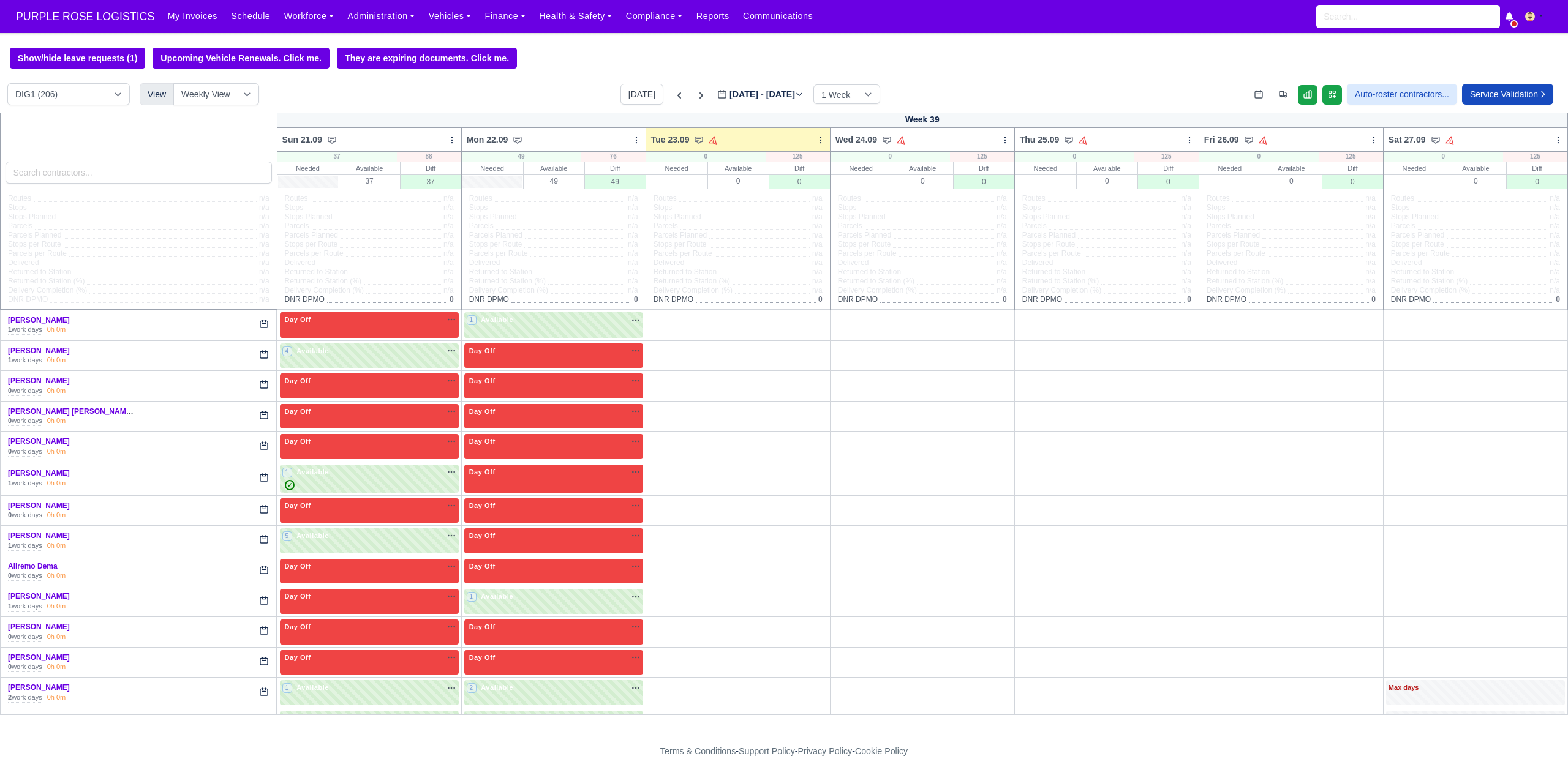
click at [574, 52] on div "Show/hide leave requests (1) Upcoming Vehicle Renewals. Click me. They are expi…" at bounding box center [784, 58] width 1568 height 21
click at [574, 51] on div "Show/hide leave requests (1) Upcoming Vehicle Renewals. Click me. They are expi…" at bounding box center [784, 58] width 1568 height 21
click at [574, 54] on div "Show/hide leave requests (1) Upcoming Vehicle Renewals. Click me. They are expi…" at bounding box center [784, 58] width 1568 height 21
click at [574, 57] on div "Show/hide leave requests (1) Upcoming Vehicle Renewals. Click me. They are expi…" at bounding box center [784, 58] width 1568 height 21
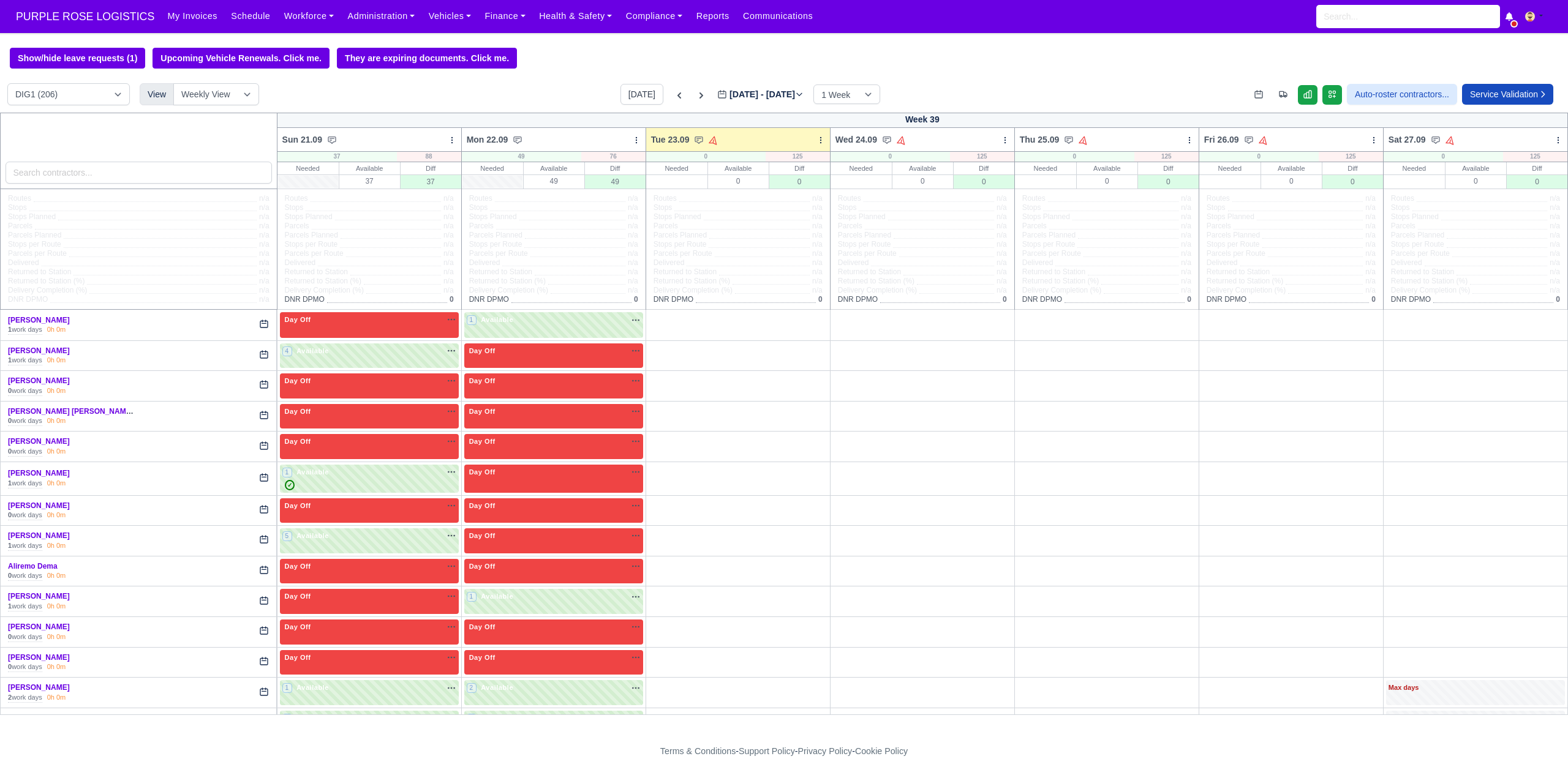
click at [574, 57] on div "Show/hide leave requests (1) Upcoming Vehicle Renewals. Click me. They are expi…" at bounding box center [784, 58] width 1568 height 21
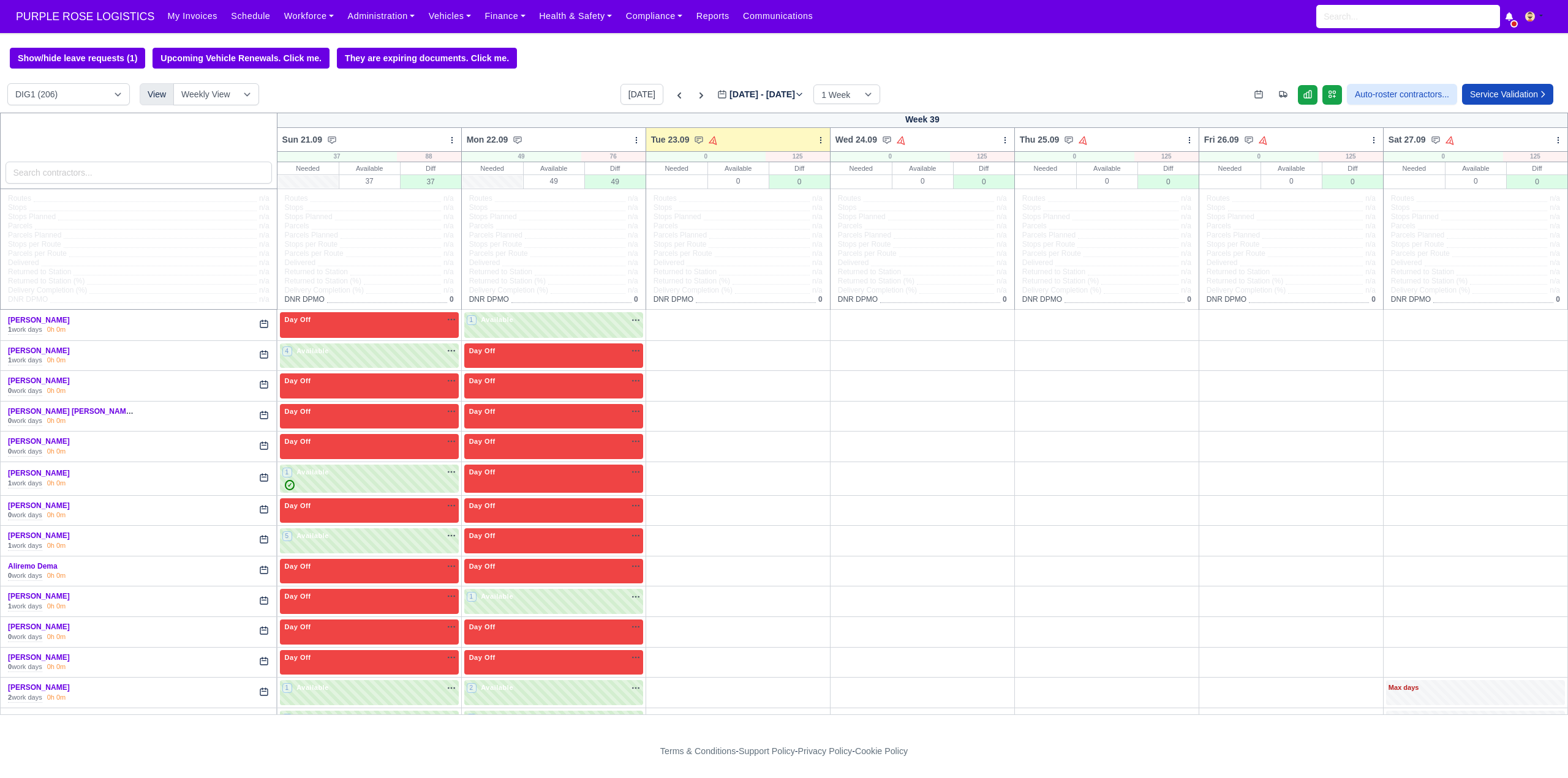
click at [574, 57] on div "Show/hide leave requests (1) Upcoming Vehicle Renewals. Click me. They are expi…" at bounding box center [784, 58] width 1568 height 21
click at [302, 16] on link "Workforce" at bounding box center [309, 16] width 64 height 24
click at [303, 39] on link "Manpower" at bounding box center [333, 43] width 99 height 26
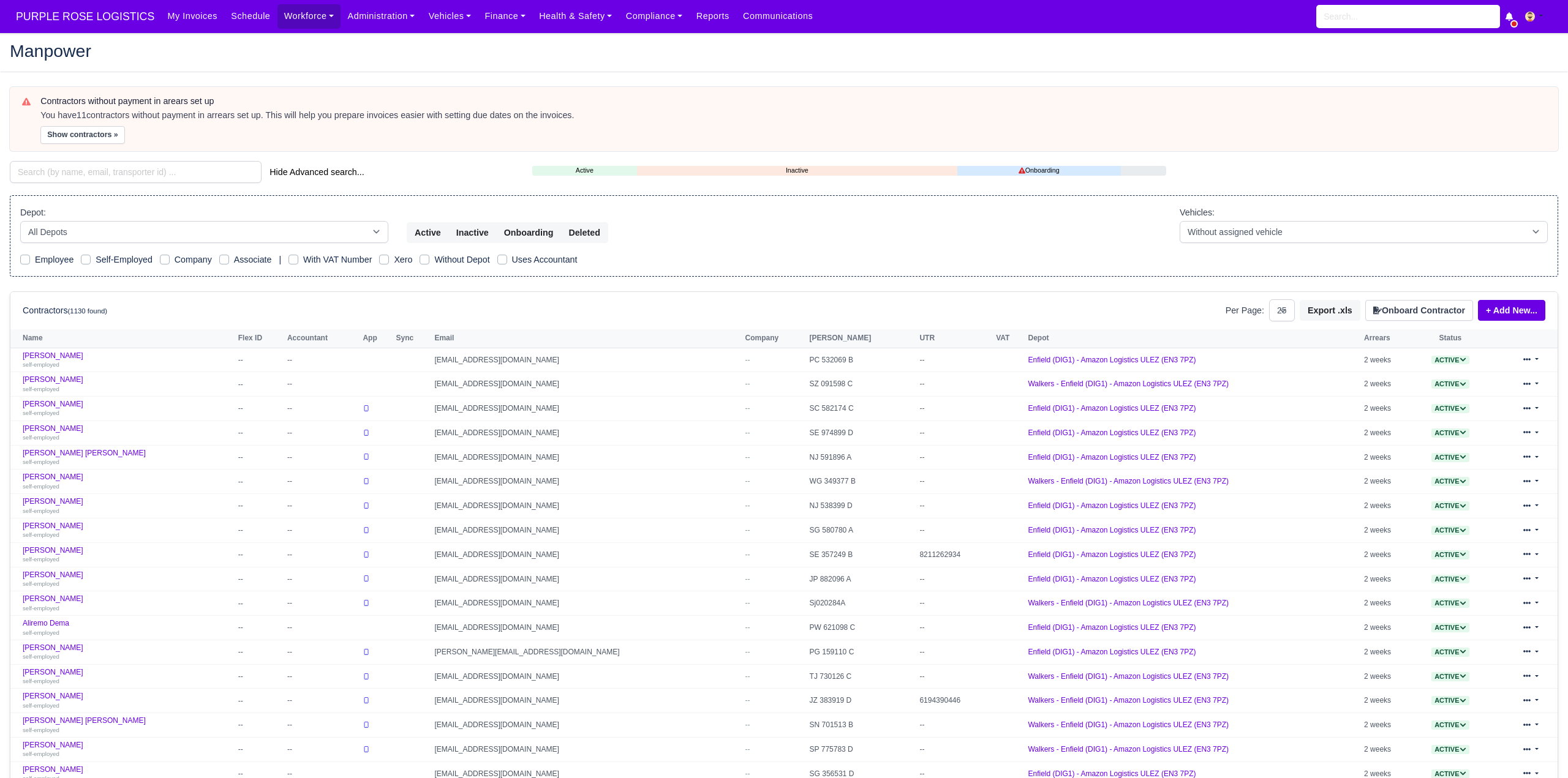
select select "25"
click at [67, 169] on input "search" at bounding box center [136, 172] width 252 height 22
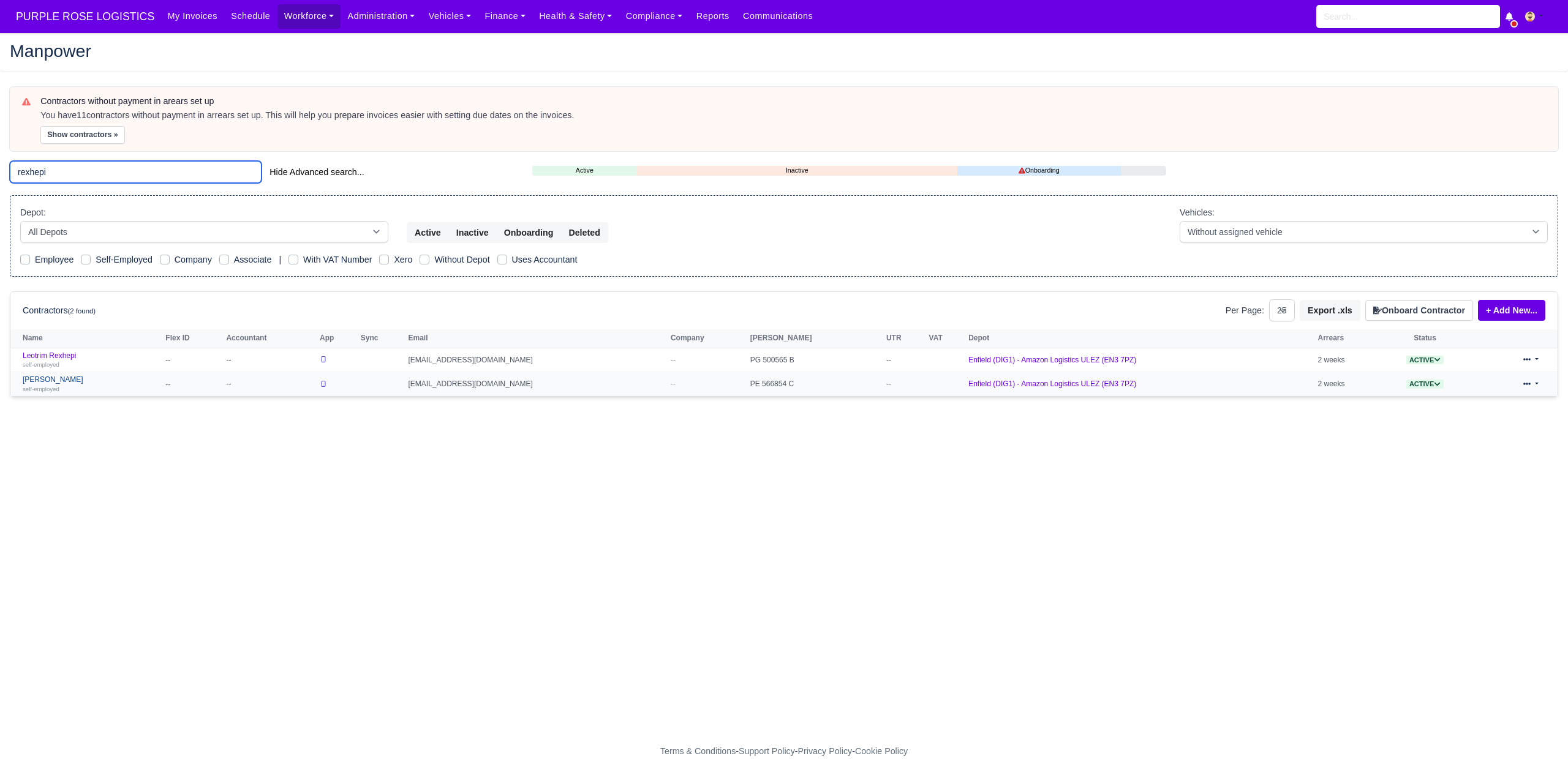
type input "rexhepi"
click at [65, 380] on link "Qendrim Rexhepi self-employed" at bounding box center [90, 384] width 136 height 17
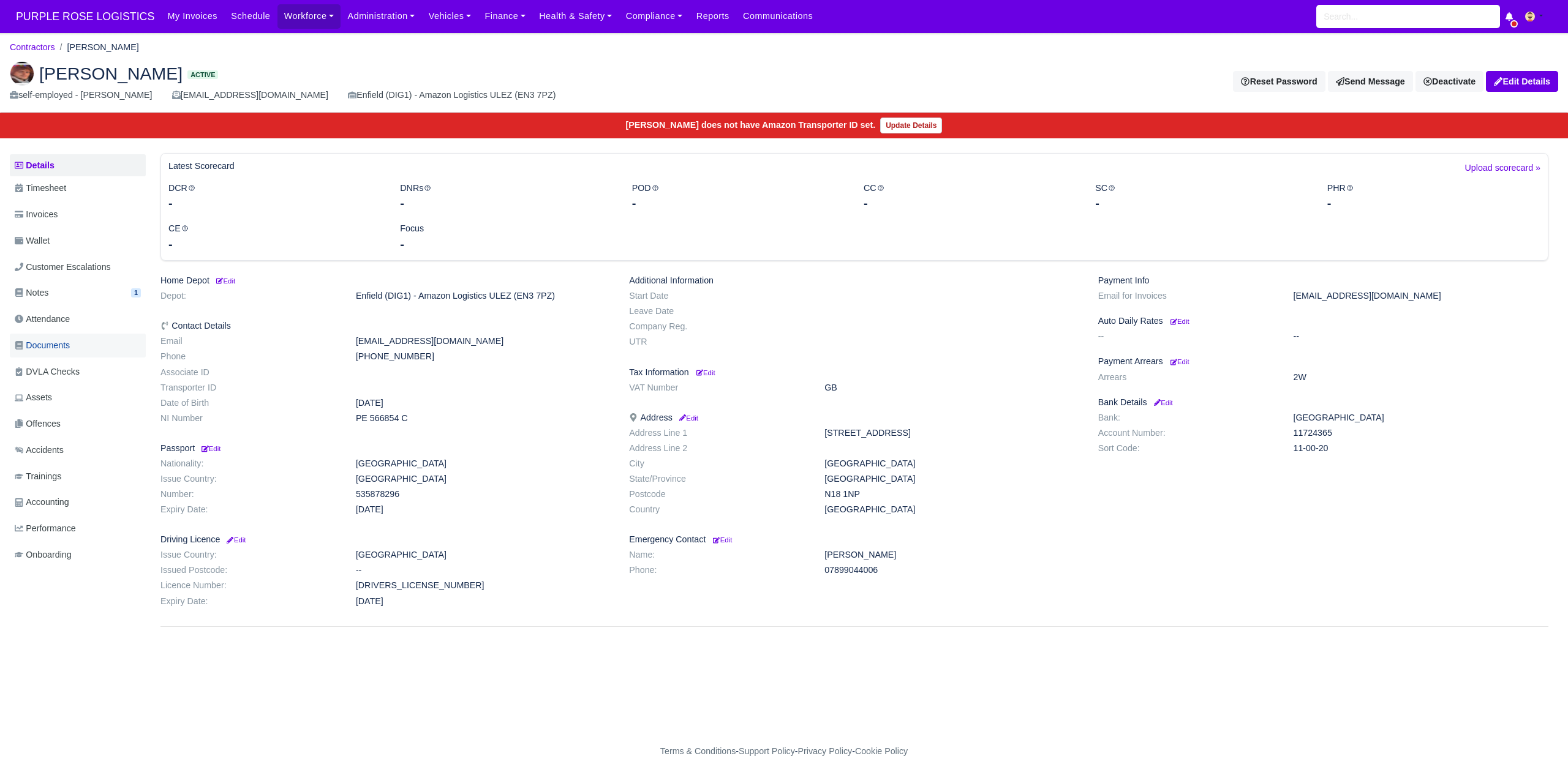
click at [62, 342] on span "Documents" at bounding box center [42, 345] width 55 height 14
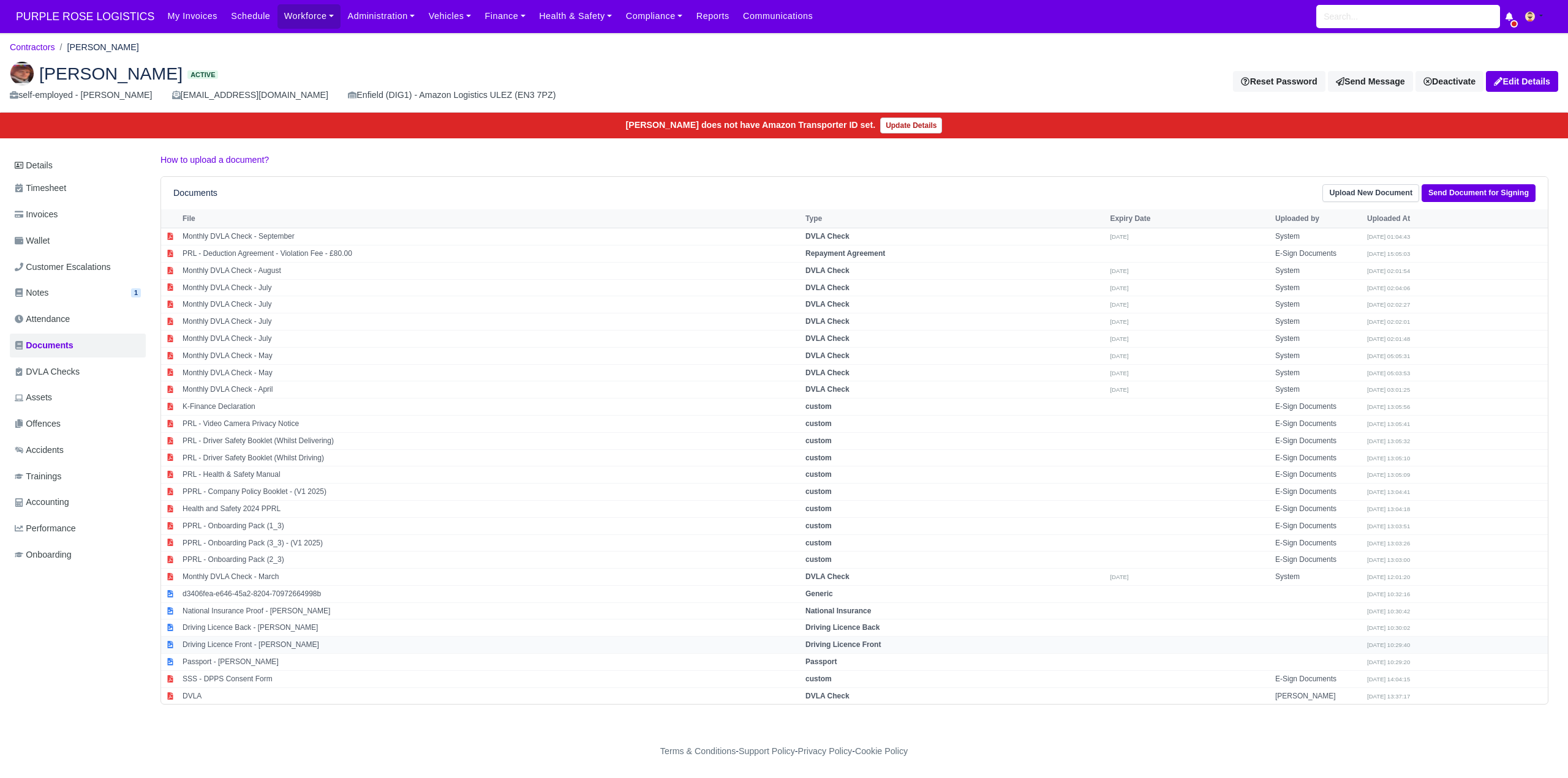
click at [866, 647] on strong "Driving Licence Front" at bounding box center [843, 644] width 76 height 8
select select "driving-licence-front"
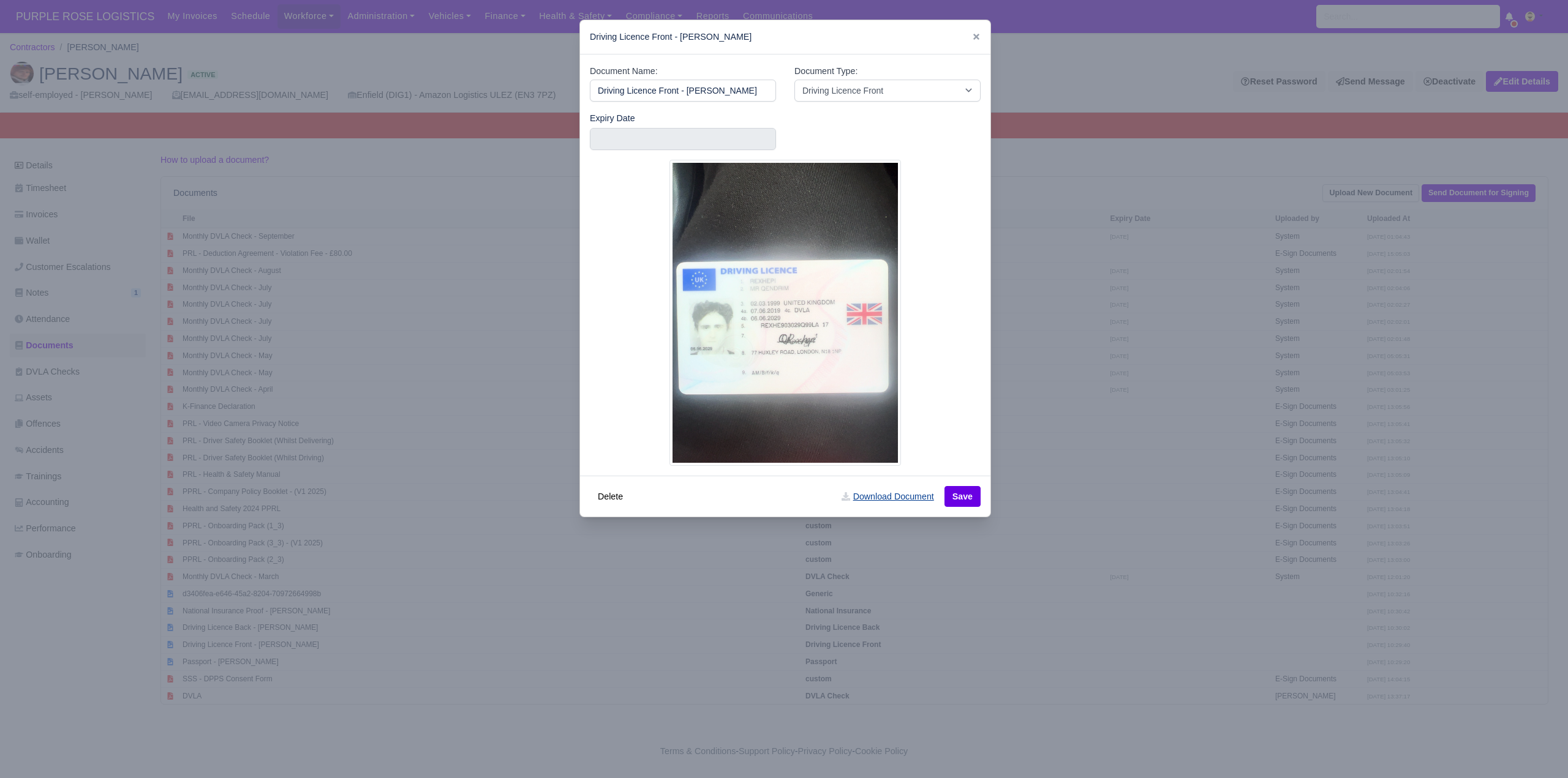
click at [907, 496] on link "Download Document" at bounding box center [887, 496] width 108 height 21
drag, startPoint x: 991, startPoint y: 764, endPoint x: 963, endPoint y: 709, distance: 61.7
click at [993, 764] on div at bounding box center [784, 389] width 1568 height 778
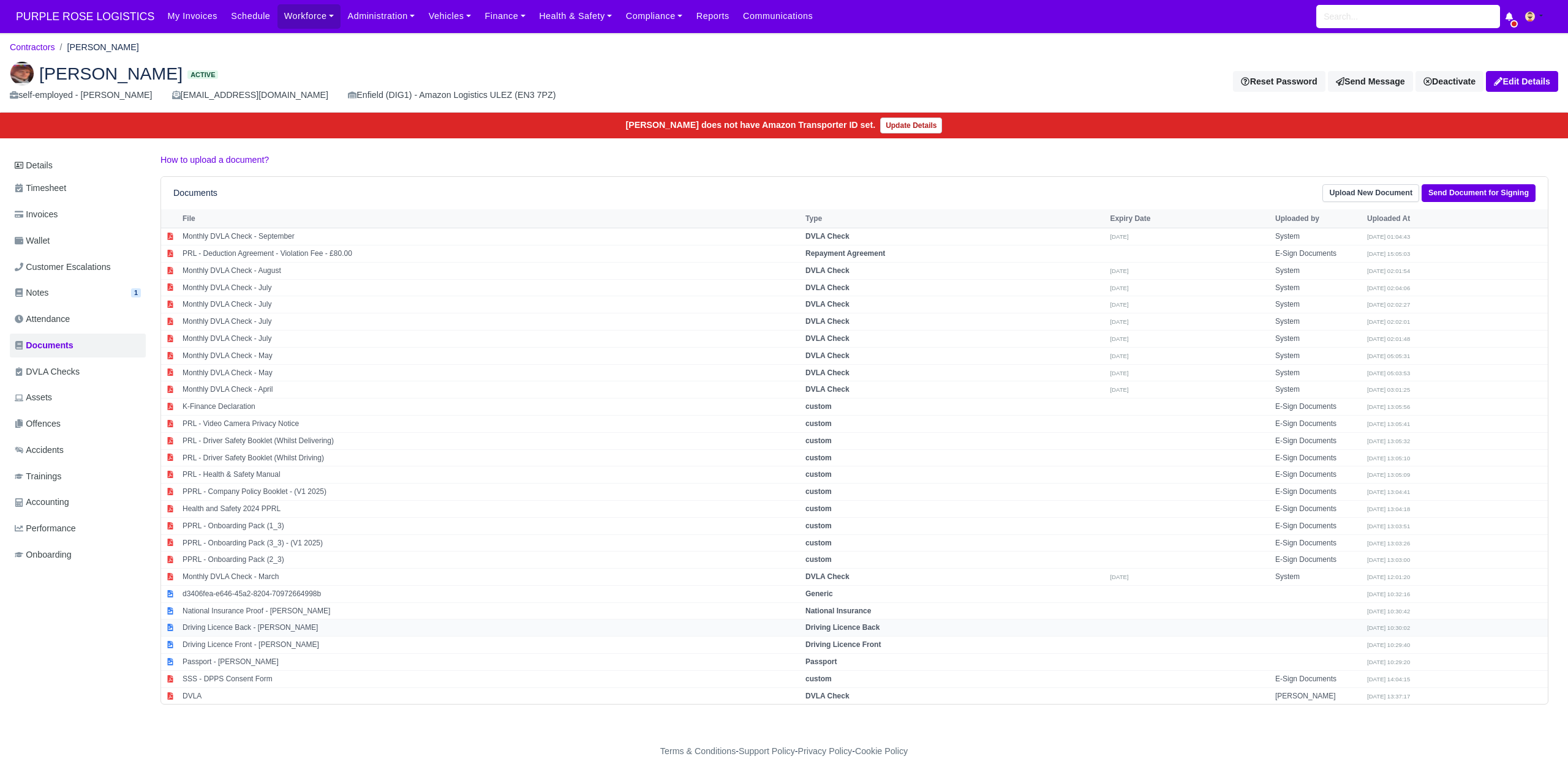
click at [850, 626] on strong "Driving Licence Back" at bounding box center [842, 627] width 74 height 8
select select "driving-licence-back"
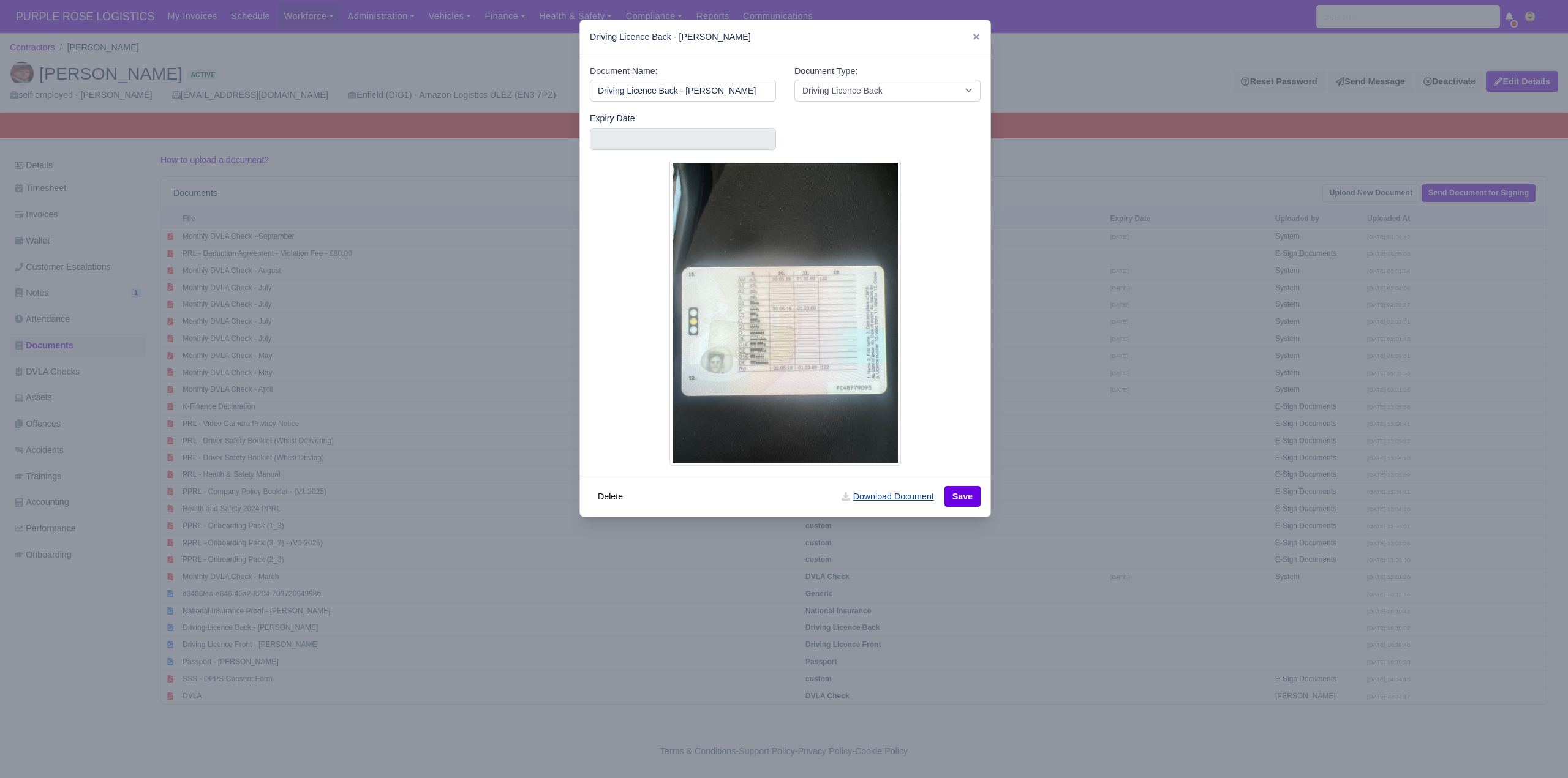
click at [884, 491] on link "Download Document" at bounding box center [887, 496] width 108 height 21
drag, startPoint x: 918, startPoint y: 713, endPoint x: 914, endPoint y: 704, distance: 9.8
click at [919, 713] on div at bounding box center [784, 389] width 1568 height 778
